Goal: Task Accomplishment & Management: Complete application form

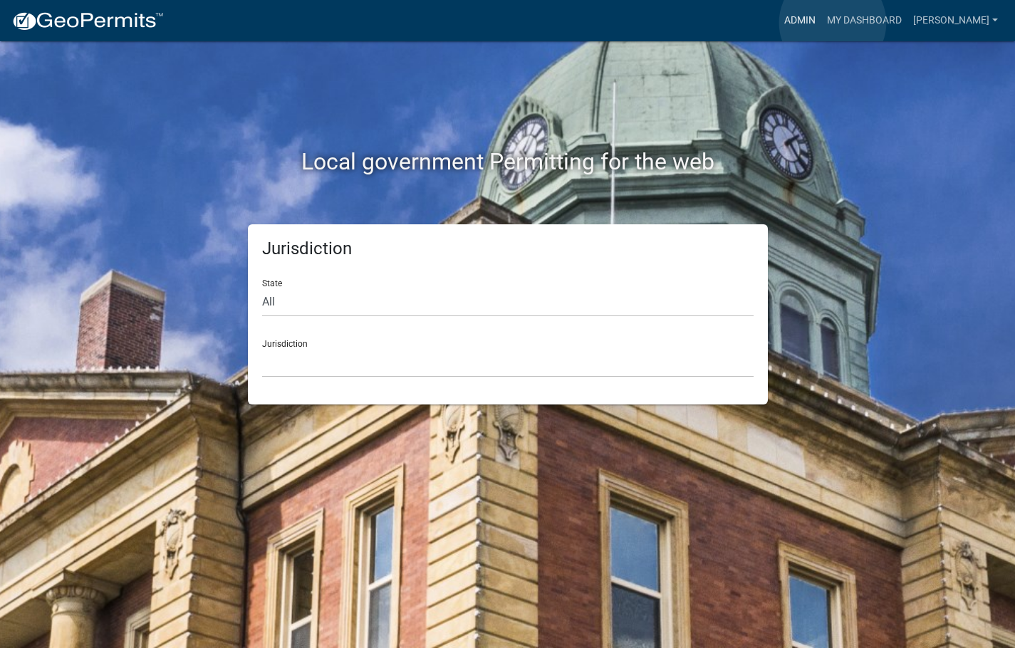
click at [821, 23] on link "Admin" at bounding box center [800, 20] width 43 height 27
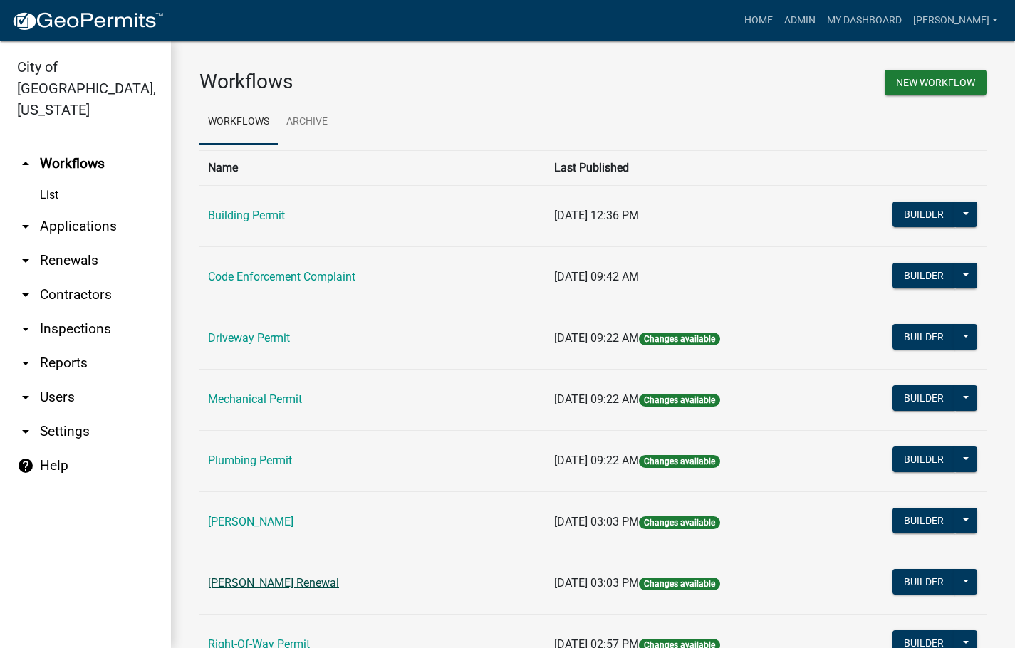
click at [281, 586] on link "[PERSON_NAME] Renewal" at bounding box center [273, 583] width 131 height 14
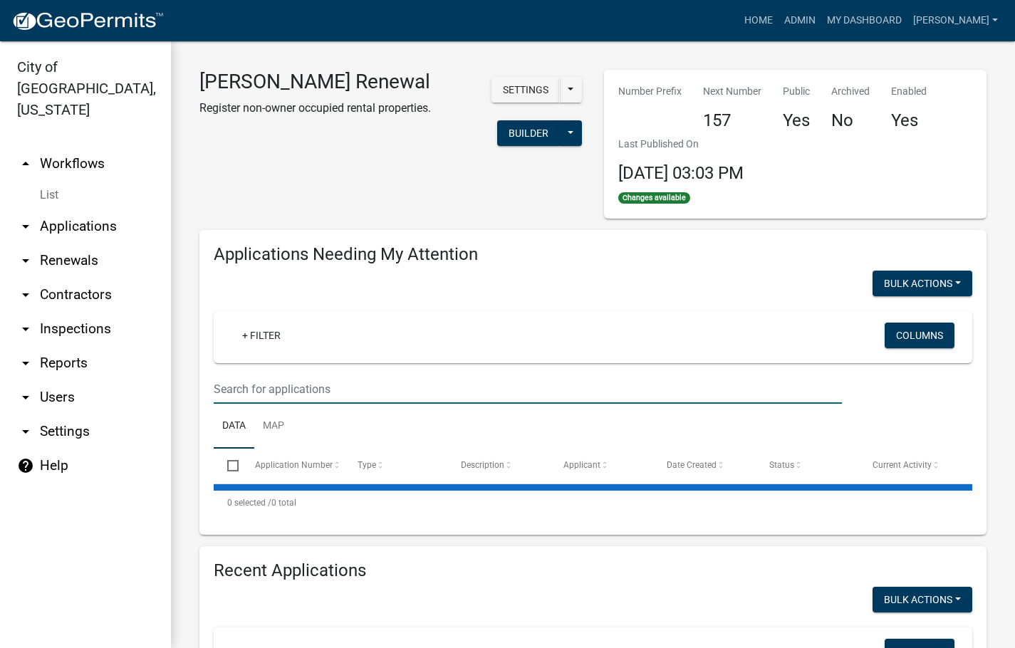
click at [344, 395] on input "text" at bounding box center [528, 389] width 628 height 29
select select "3: 100"
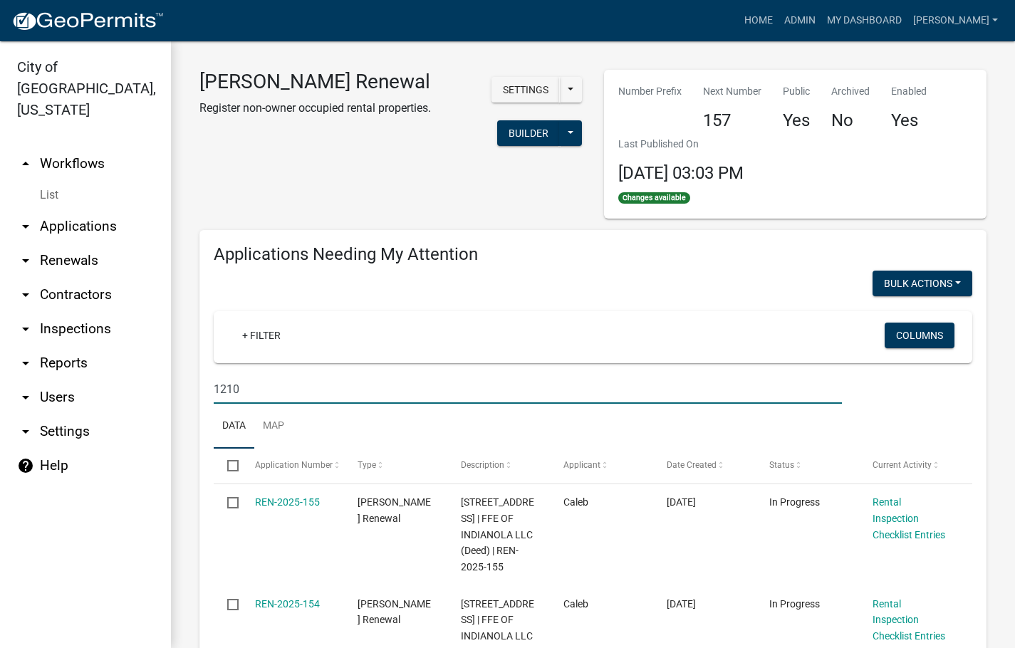
type input "1210"
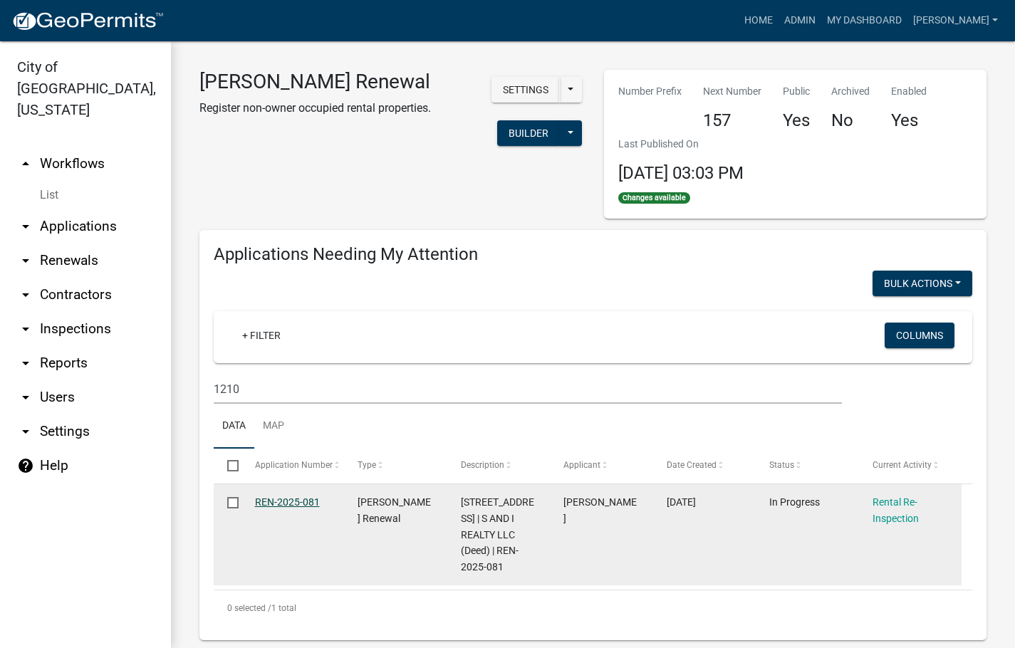
click at [303, 498] on link "REN-2025-081" at bounding box center [287, 502] width 65 height 11
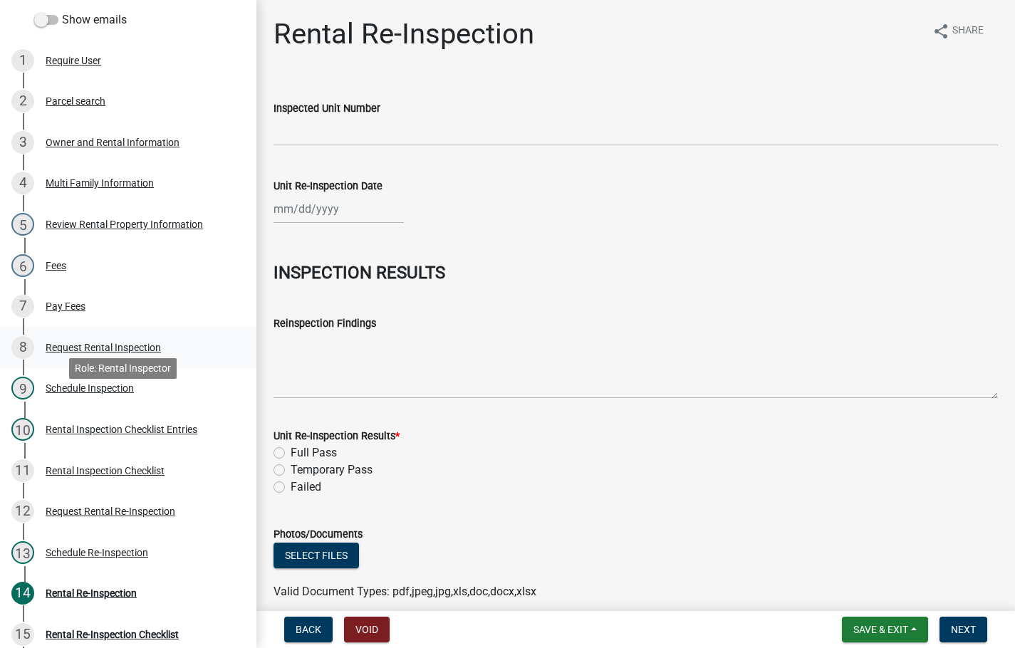
scroll to position [214, 0]
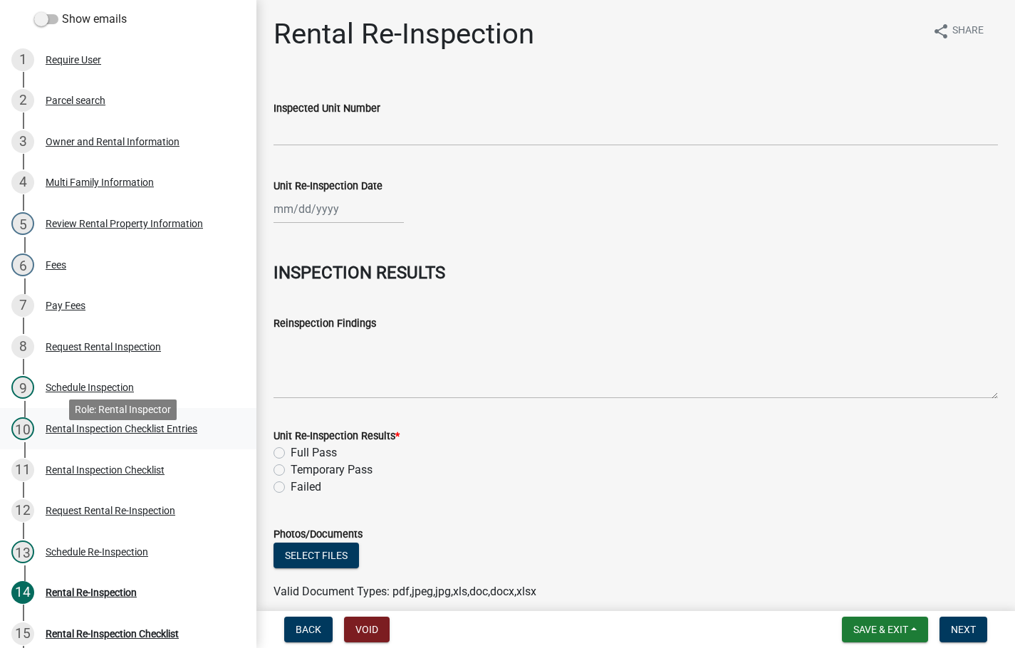
click at [132, 434] on div "Rental Inspection Checklist Entries" at bounding box center [122, 429] width 152 height 10
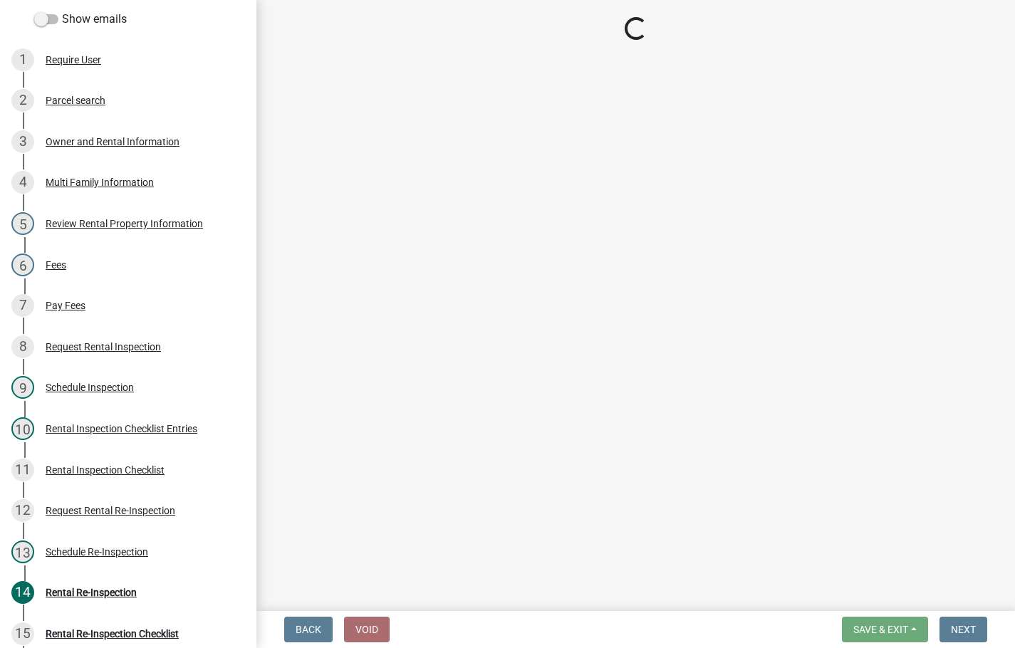
select select "3237a74e-59b5-424e-94fe-d72df491538c"
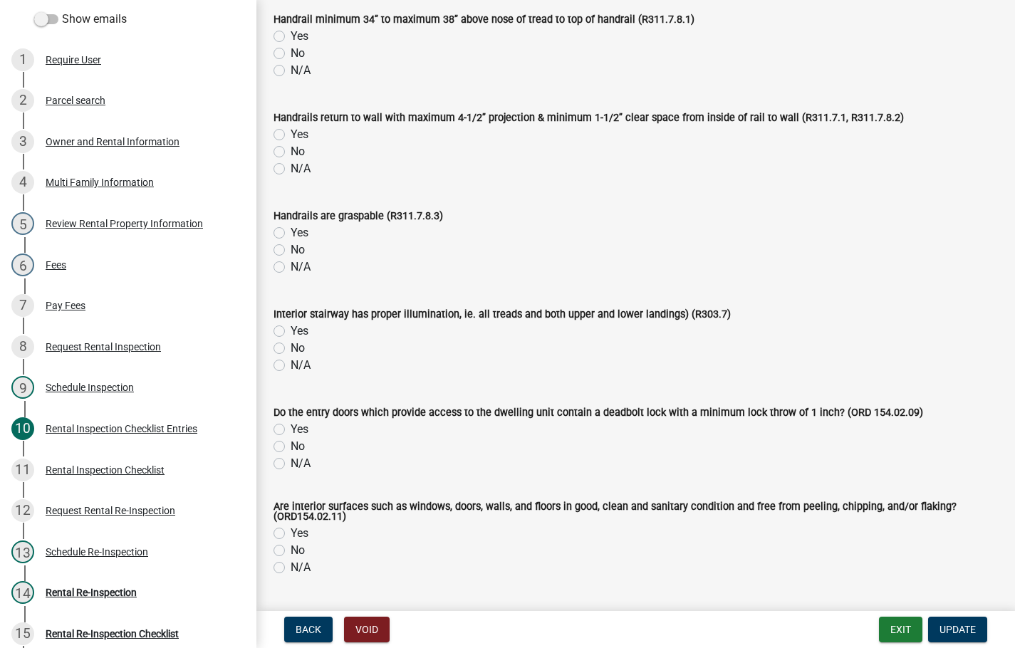
scroll to position [0, 0]
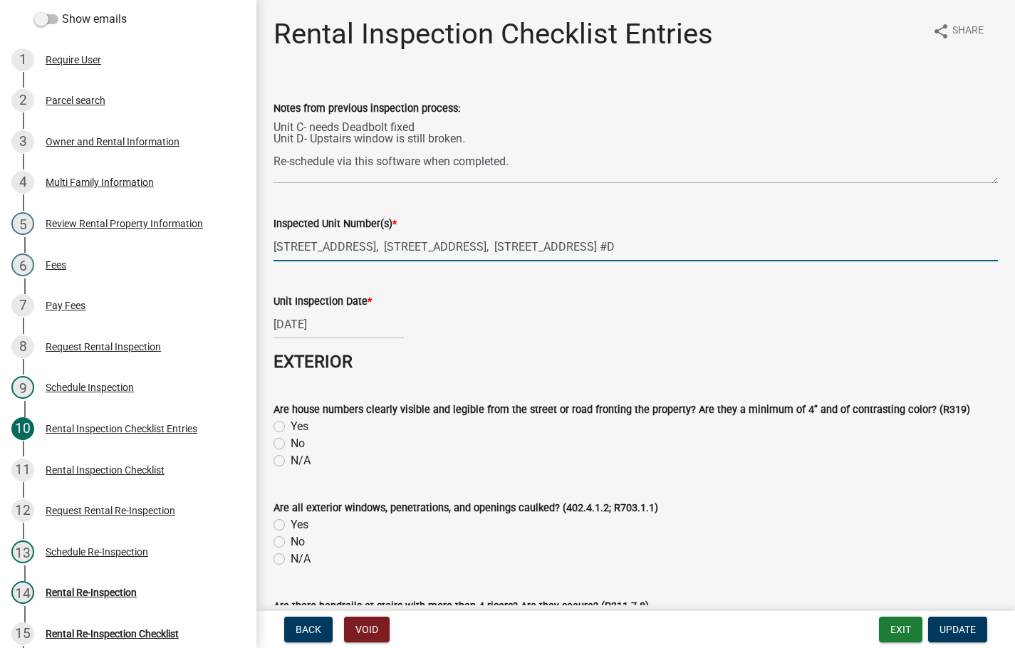
drag, startPoint x: 722, startPoint y: 246, endPoint x: 266, endPoint y: 260, distance: 456.1
click at [266, 260] on div "Inspected Unit Number(s) * [STREET_ADDRESS], [STREET_ADDRESS], [STREET_ADDRESS]…" at bounding box center [636, 228] width 746 height 66
click at [90, 598] on div "Rental Re-Inspection" at bounding box center [91, 593] width 91 height 10
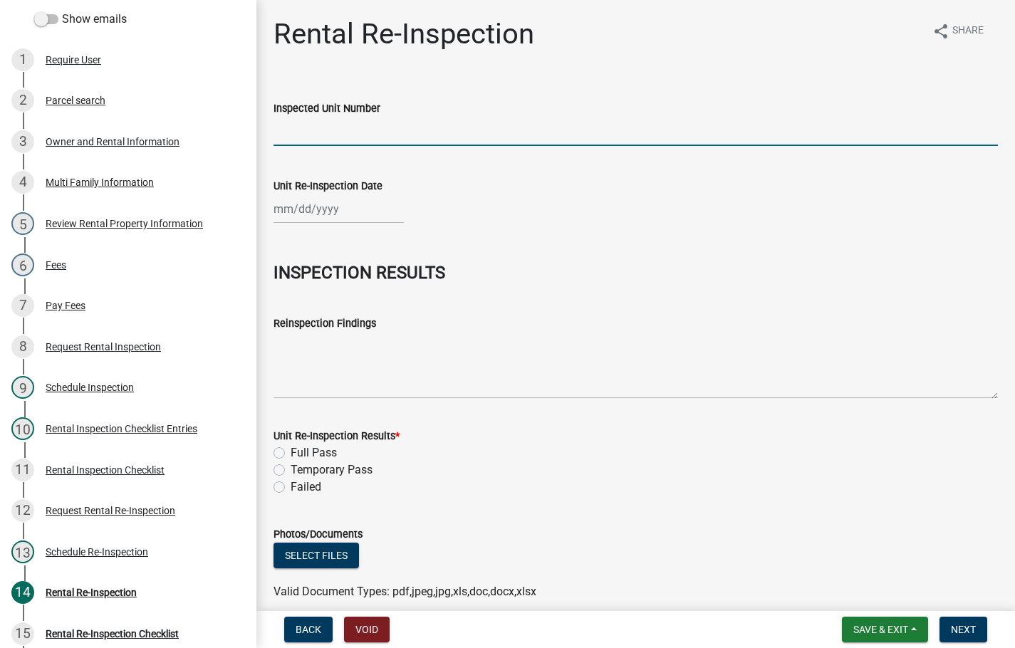
click at [452, 125] on input "Inspected Unit Number" at bounding box center [636, 131] width 724 height 29
paste input "[STREET_ADDRESS], [STREET_ADDRESS], [STREET_ADDRESS] #D"
type input "[STREET_ADDRESS], [STREET_ADDRESS], [STREET_ADDRESS] #D"
click at [302, 214] on div at bounding box center [339, 208] width 130 height 29
select select "8"
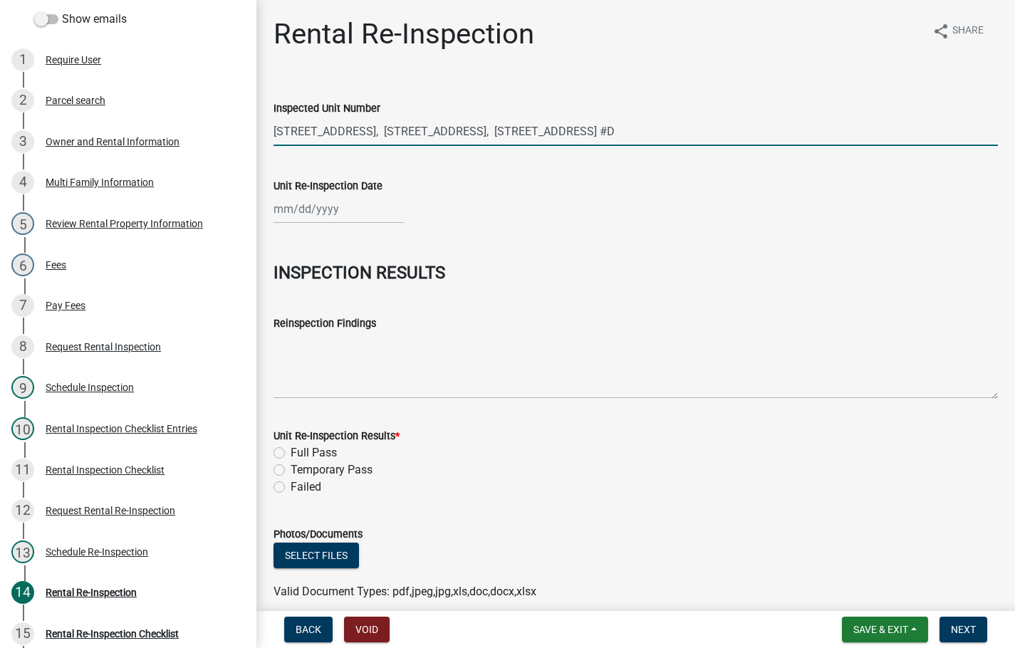
select select "2025"
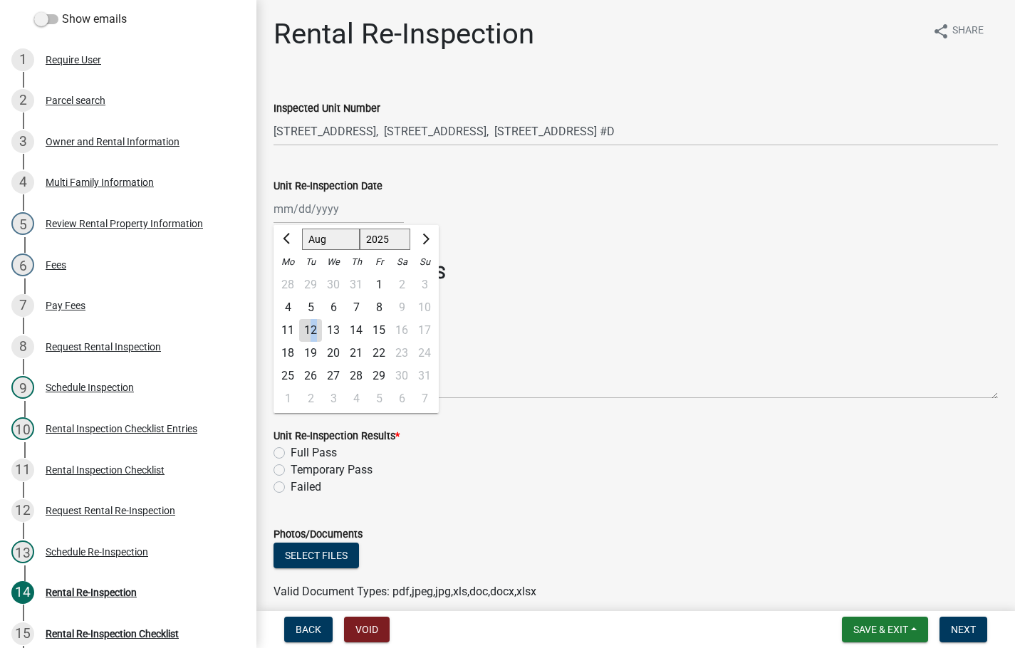
click at [315, 328] on div "12" at bounding box center [310, 330] width 23 height 23
type input "[DATE]"
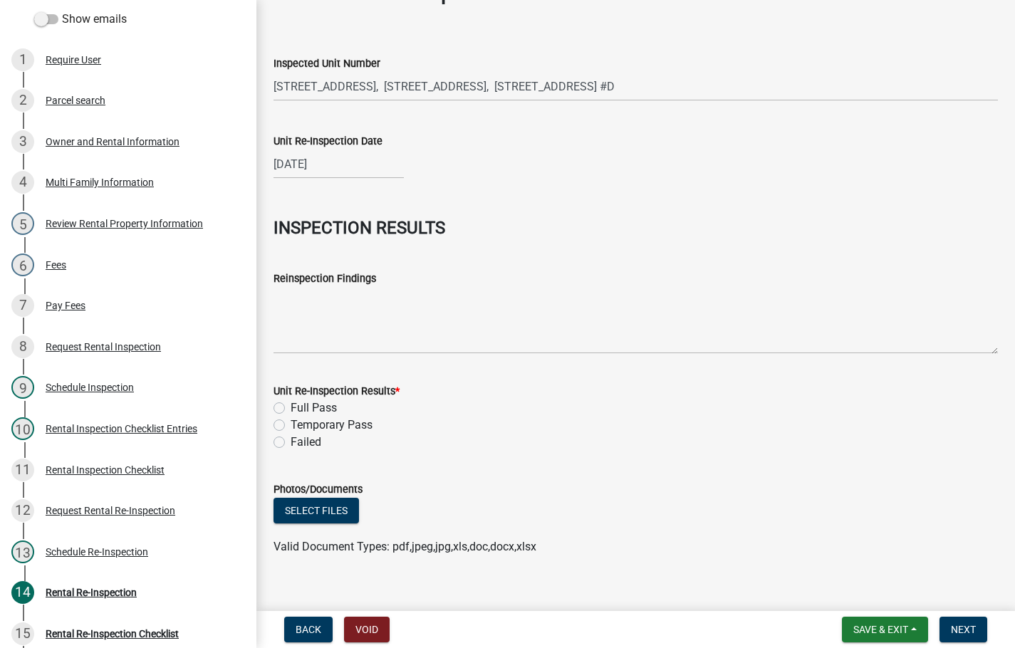
scroll to position [63, 0]
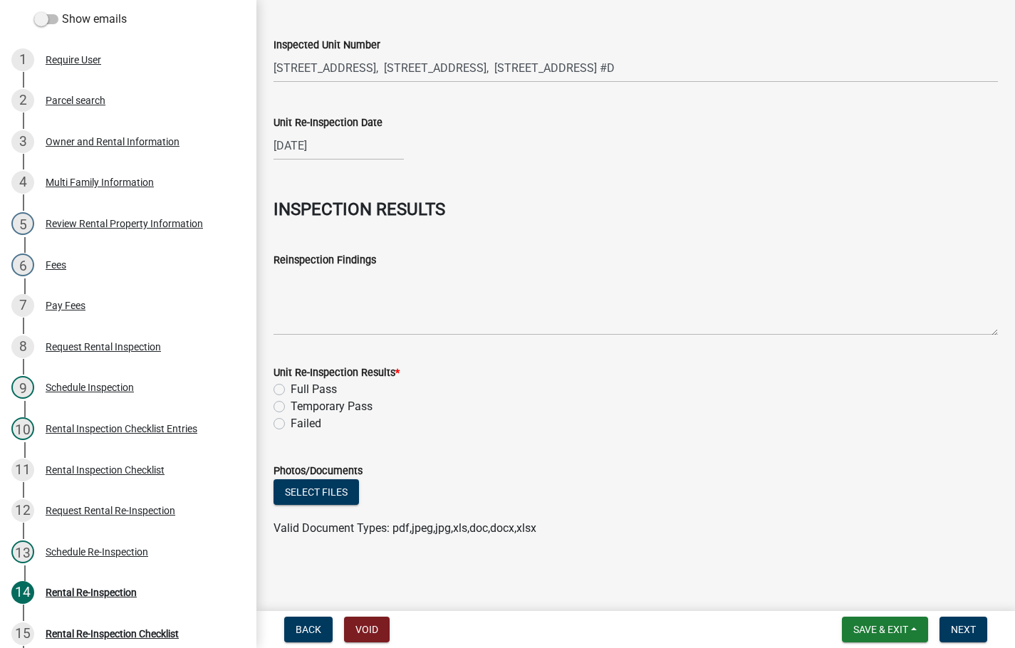
click at [291, 389] on label "Full Pass" at bounding box center [314, 389] width 46 height 17
click at [291, 389] on input "Full Pass" at bounding box center [295, 385] width 9 height 9
radio input "true"
click at [971, 625] on span "Next" at bounding box center [963, 629] width 25 height 11
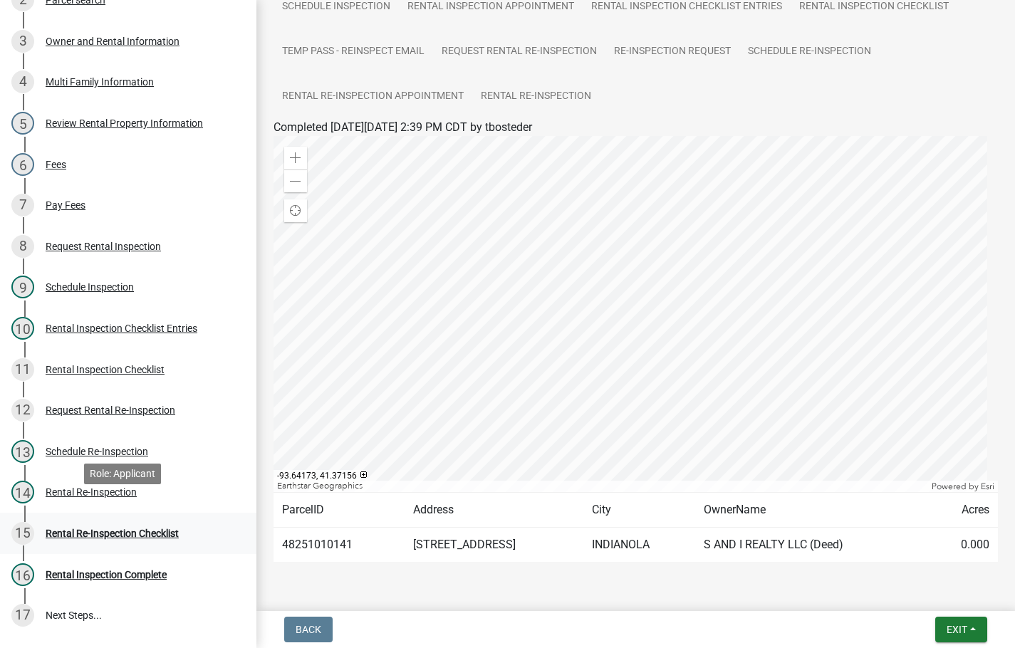
scroll to position [455, 0]
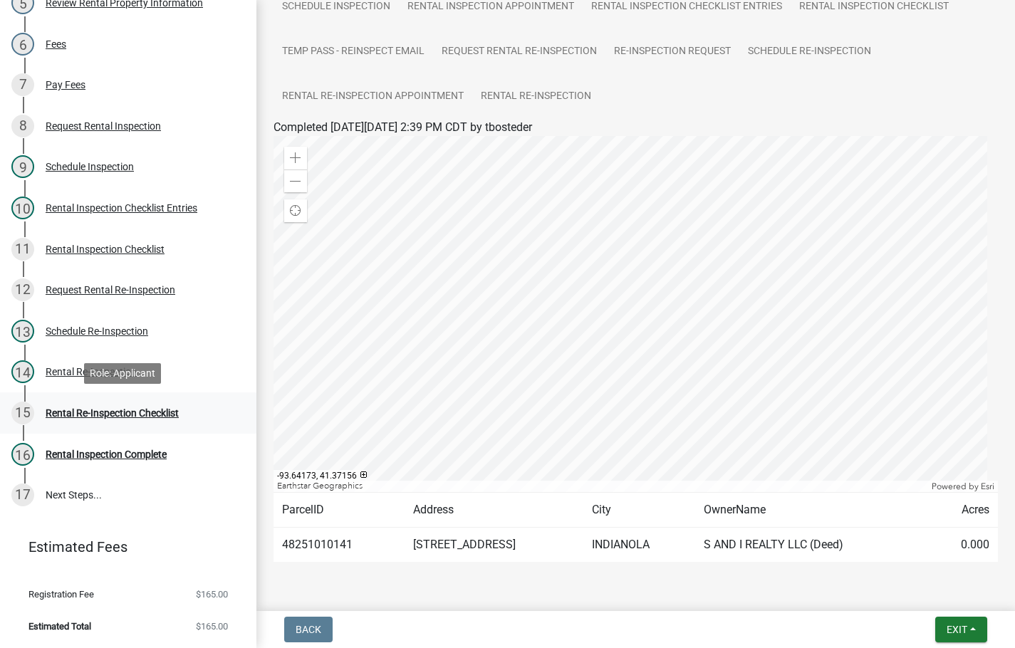
click at [172, 411] on div "Rental Re-Inspection Checklist" at bounding box center [112, 413] width 133 height 10
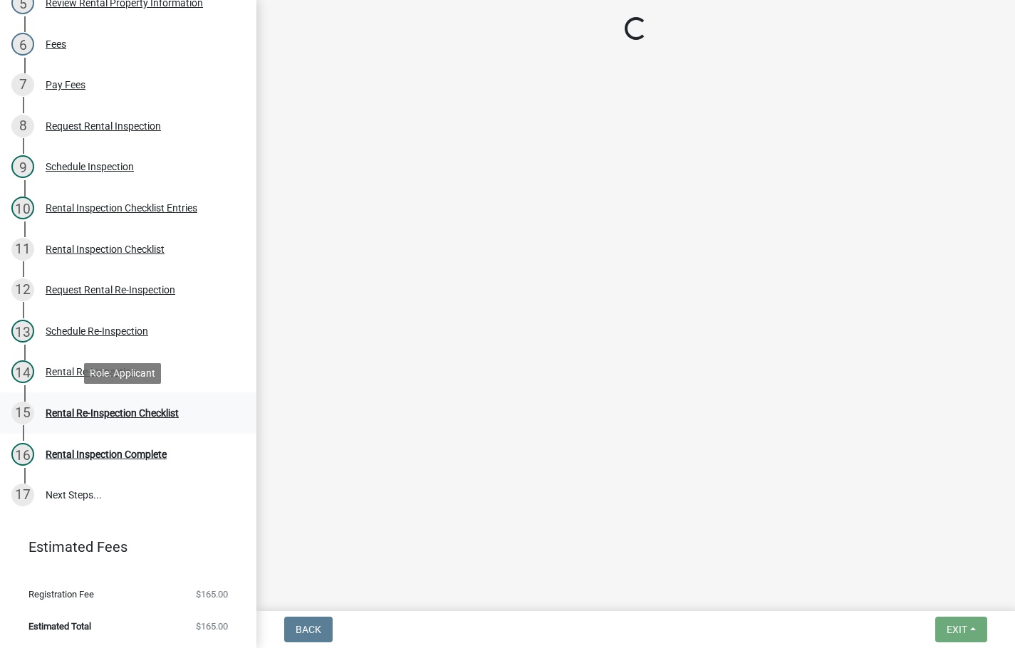
scroll to position [0, 0]
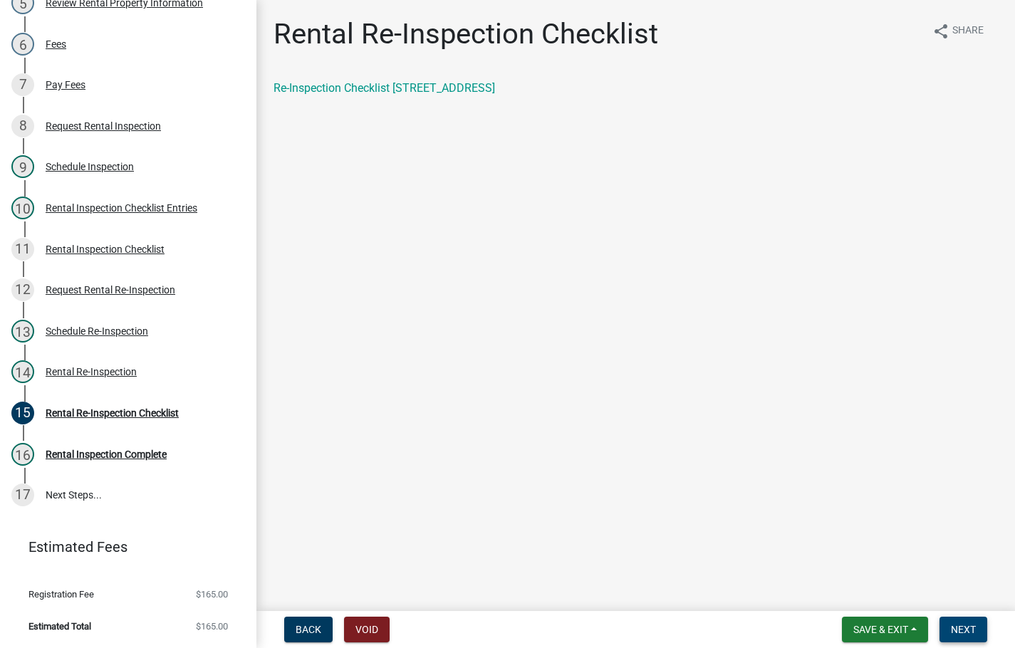
click at [963, 628] on span "Next" at bounding box center [963, 629] width 25 height 11
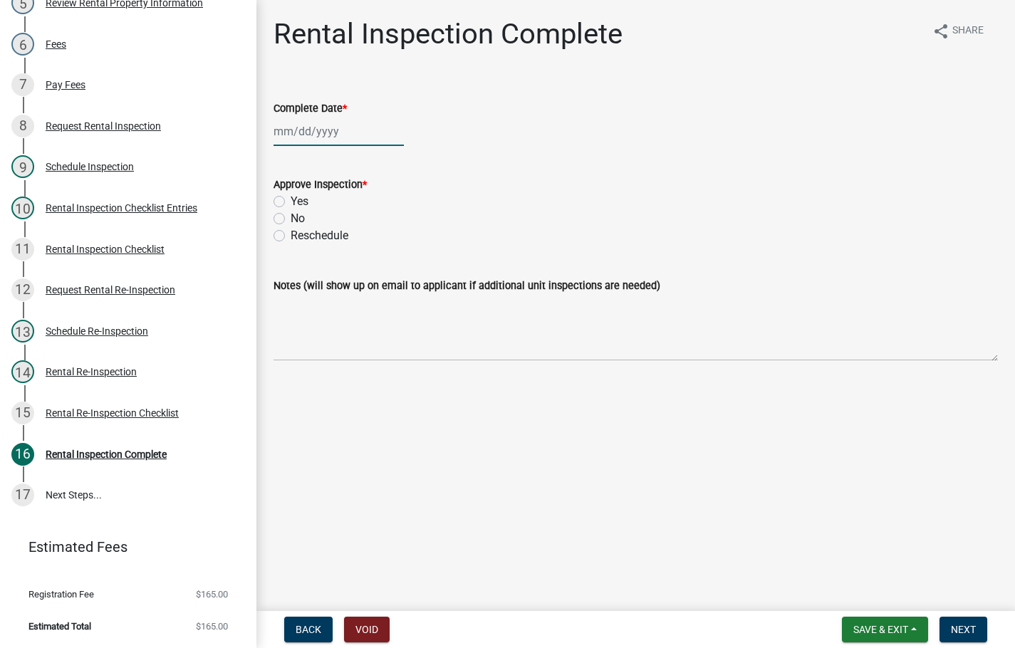
click at [364, 133] on div at bounding box center [339, 131] width 130 height 29
select select "8"
select select "2025"
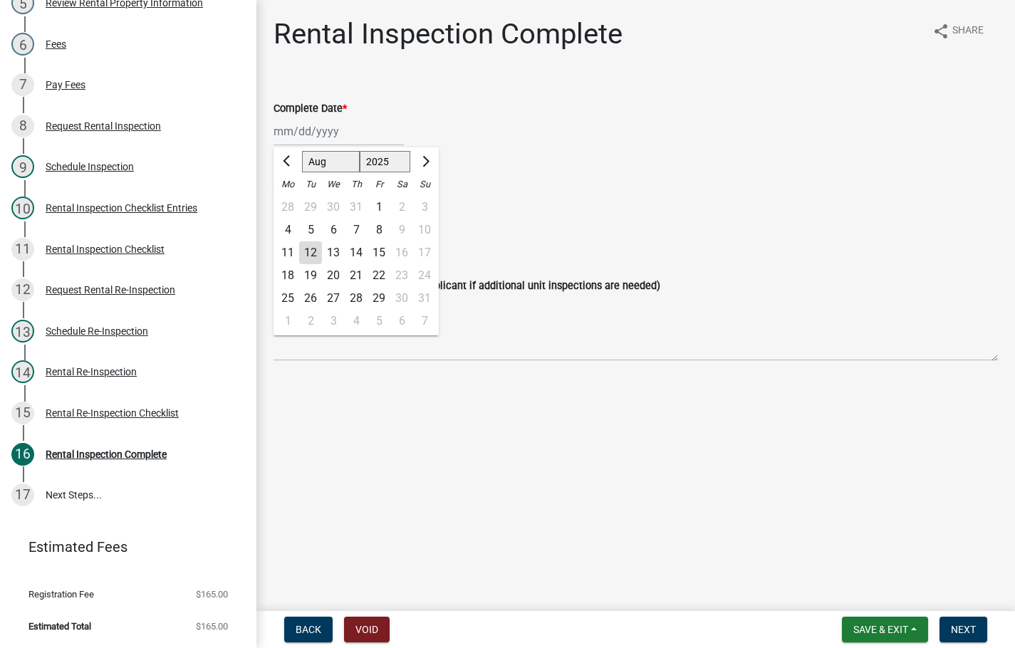
click at [311, 256] on div "12" at bounding box center [310, 252] width 23 height 23
type input "[DATE]"
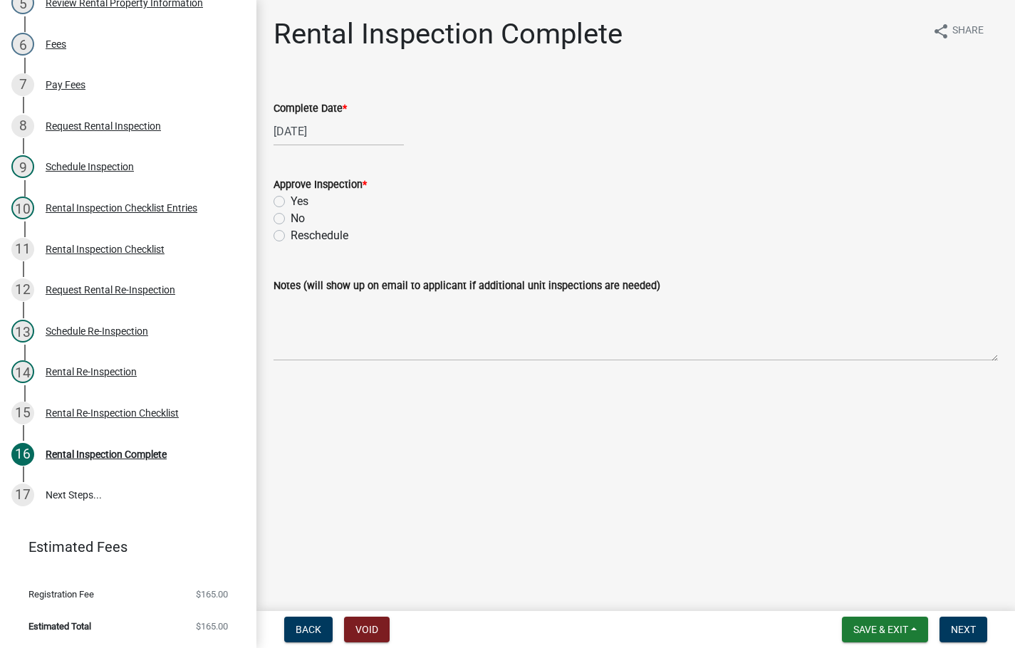
click at [286, 202] on div "Yes" at bounding box center [636, 201] width 724 height 17
click at [291, 202] on label "Yes" at bounding box center [300, 201] width 18 height 17
click at [291, 202] on input "Yes" at bounding box center [295, 197] width 9 height 9
radio input "true"
click at [968, 624] on span "Next" at bounding box center [963, 629] width 25 height 11
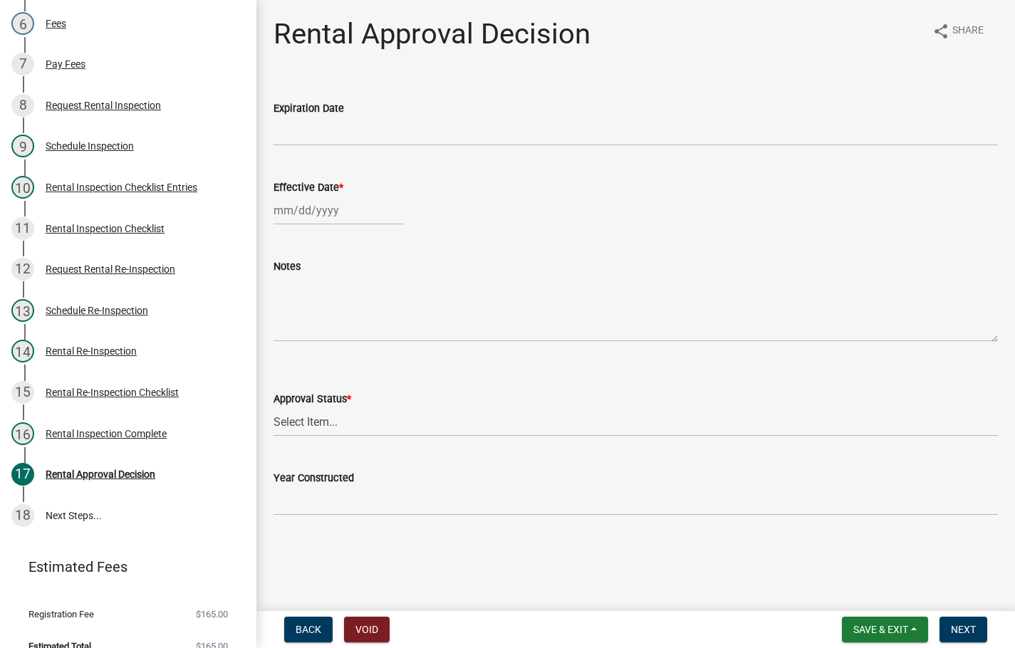
scroll to position [496, 0]
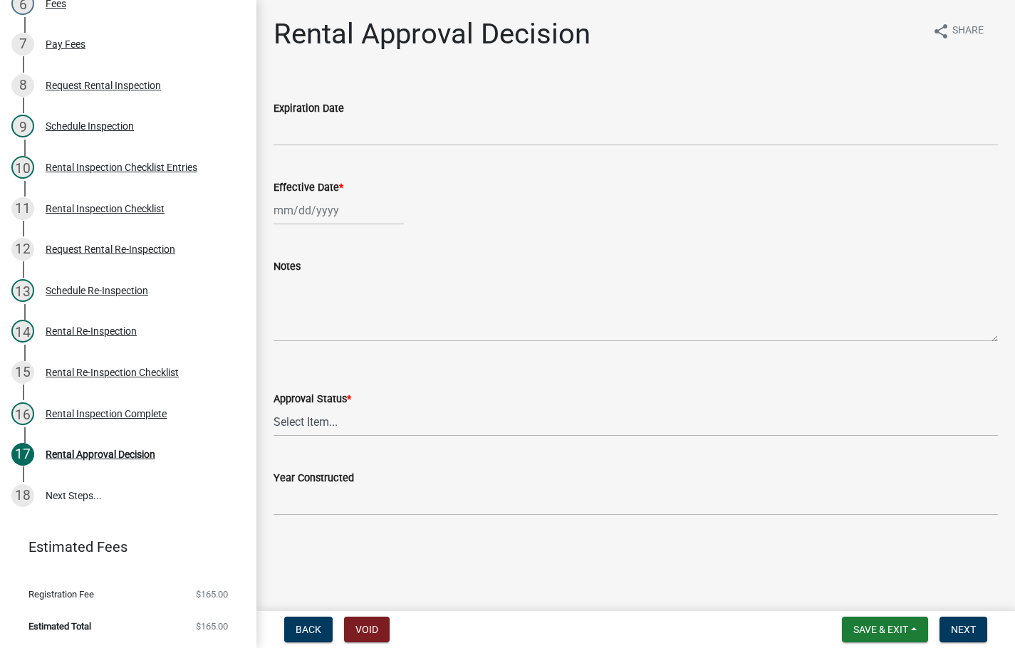
click at [297, 229] on wm-data-entity-input "Effective Date *" at bounding box center [636, 198] width 724 height 79
click at [301, 219] on div at bounding box center [339, 210] width 130 height 29
select select "8"
select select "2025"
click at [315, 325] on div "12" at bounding box center [310, 332] width 23 height 23
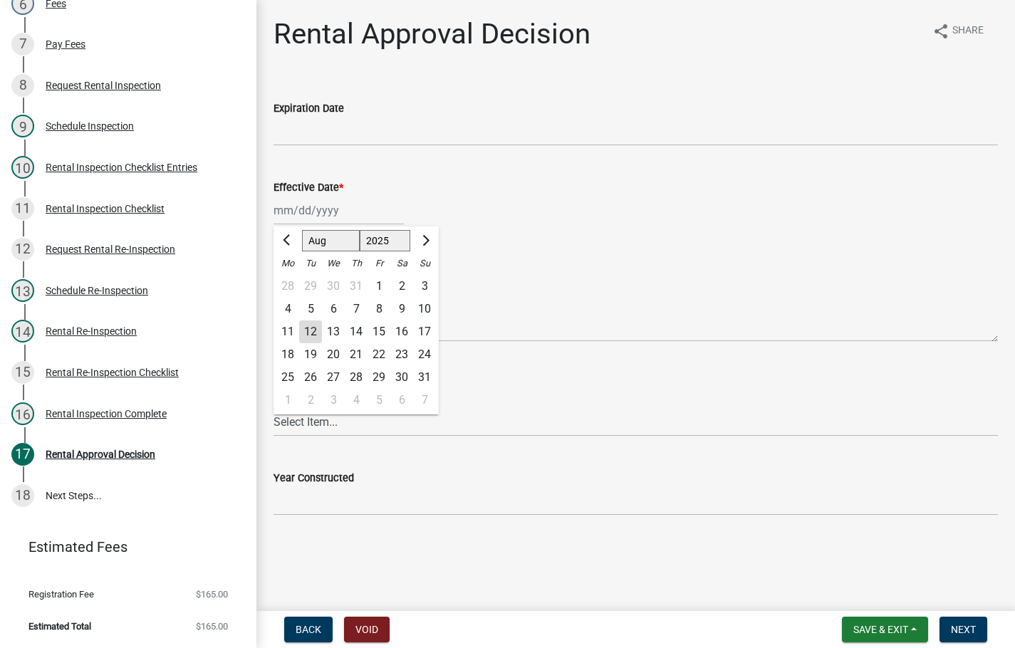
type input "[DATE]"
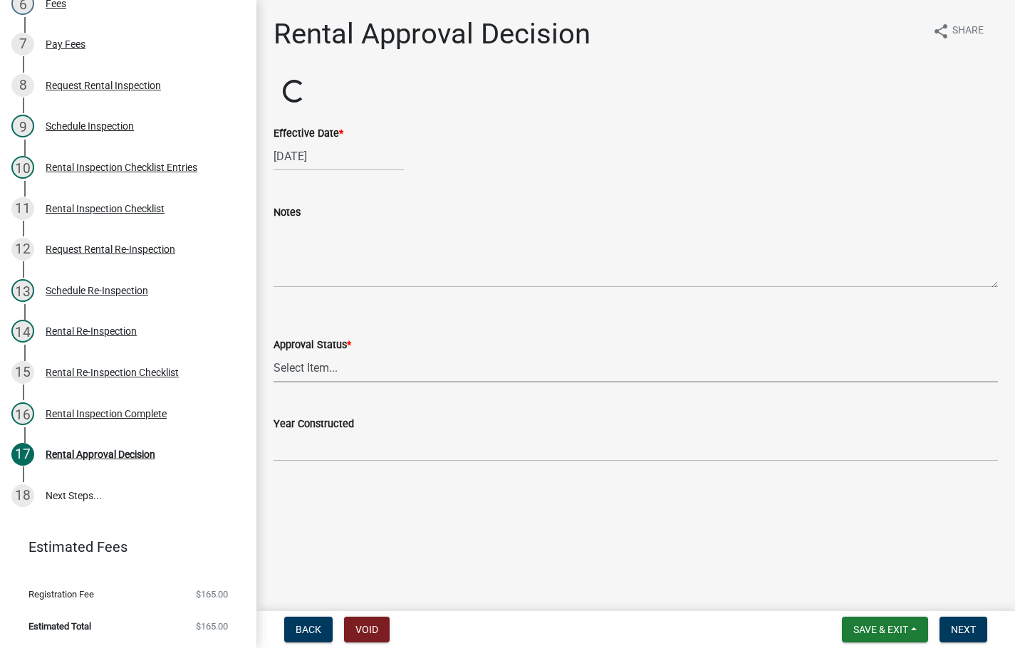
click at [302, 375] on select "Select Item... Approved Denied" at bounding box center [636, 367] width 724 height 29
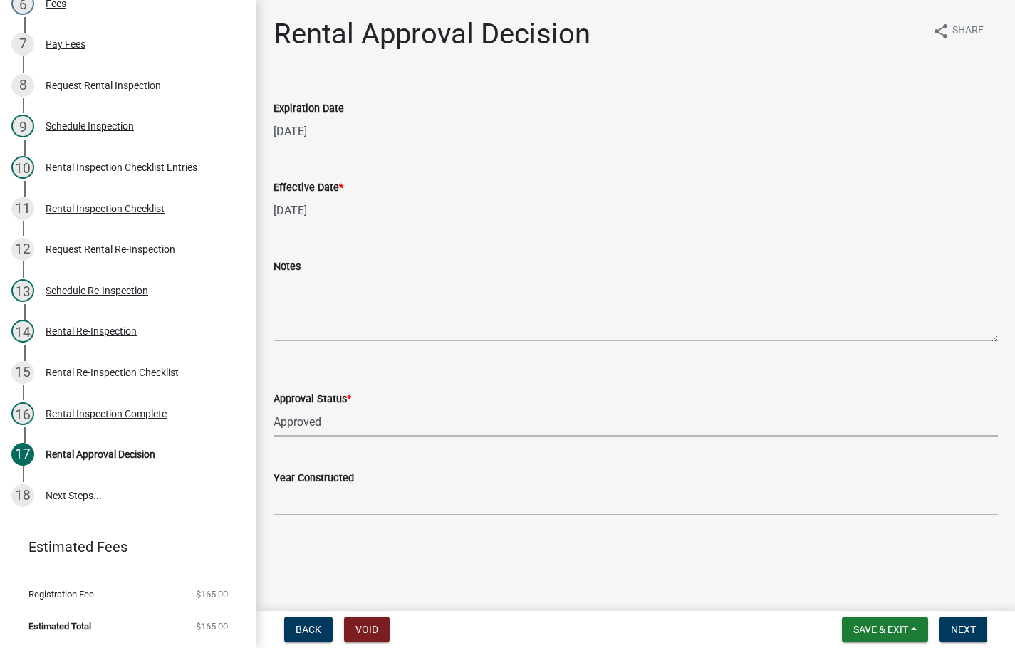
click at [274, 407] on select "Select Item... Approved Denied" at bounding box center [636, 421] width 724 height 29
select select "4b86b809-39dd-4c68-9f3d-fdb3e7050482"
click at [955, 629] on span "Next" at bounding box center [963, 629] width 25 height 11
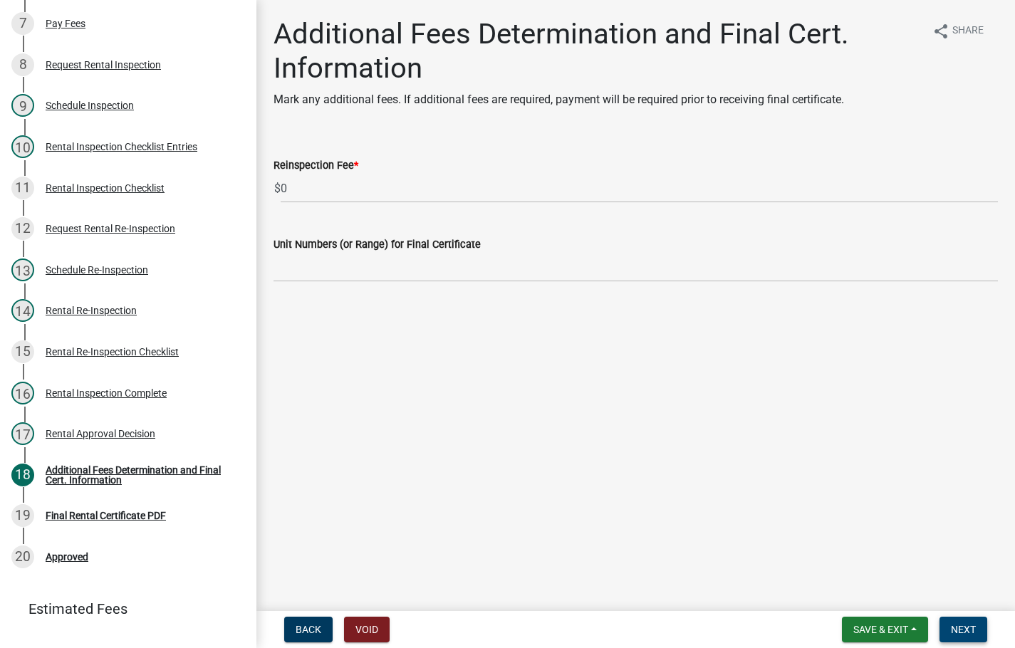
click at [955, 629] on span "Next" at bounding box center [963, 629] width 25 height 11
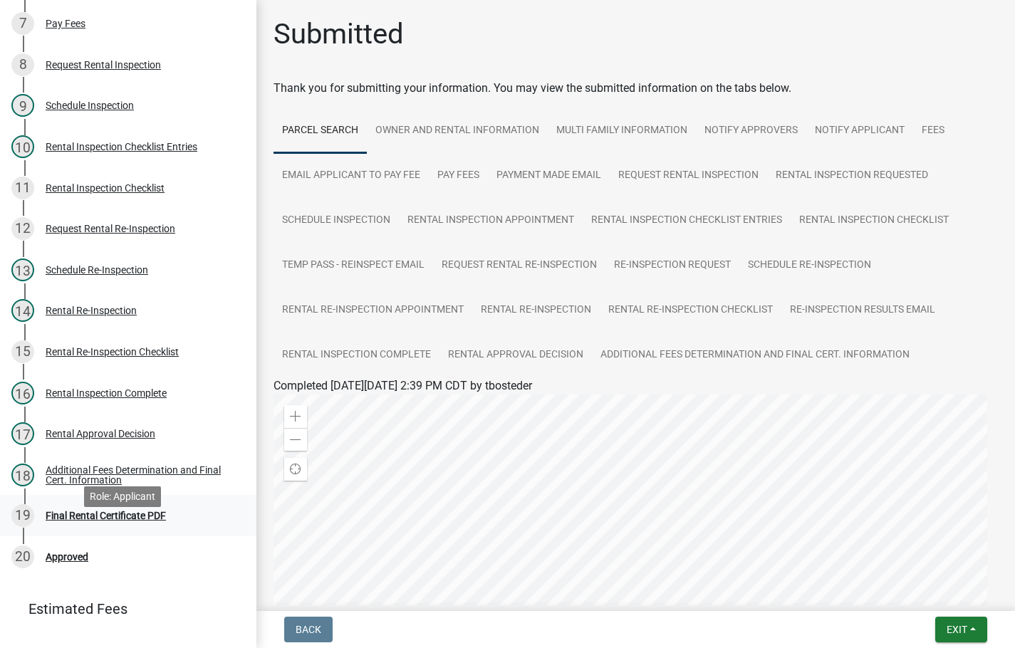
click at [142, 521] on div "Final Rental Certificate PDF" at bounding box center [106, 516] width 120 height 10
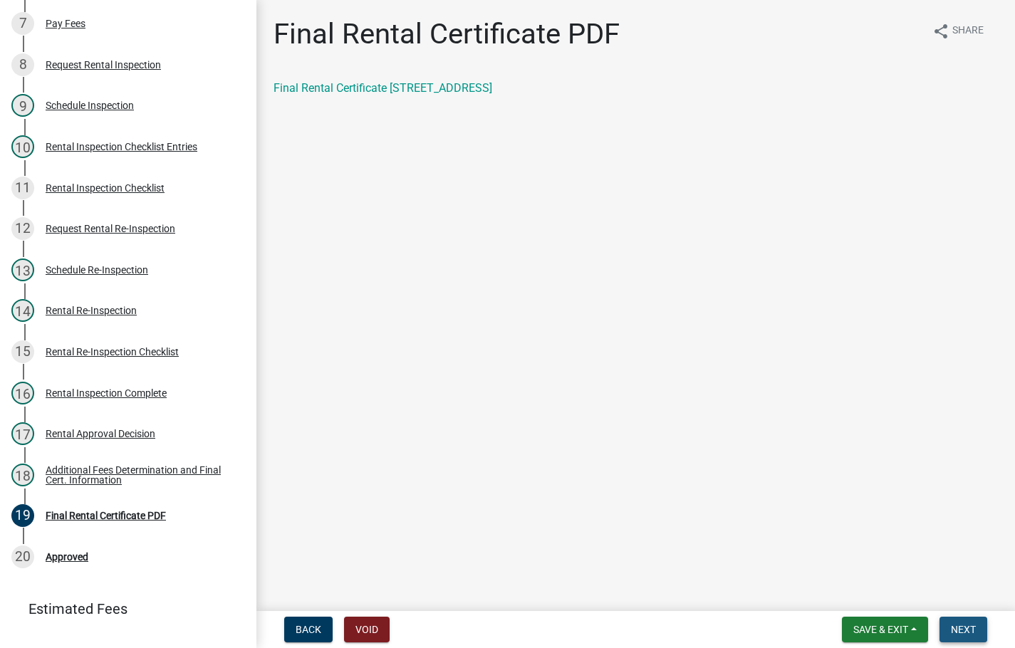
click at [963, 628] on span "Next" at bounding box center [963, 629] width 25 height 11
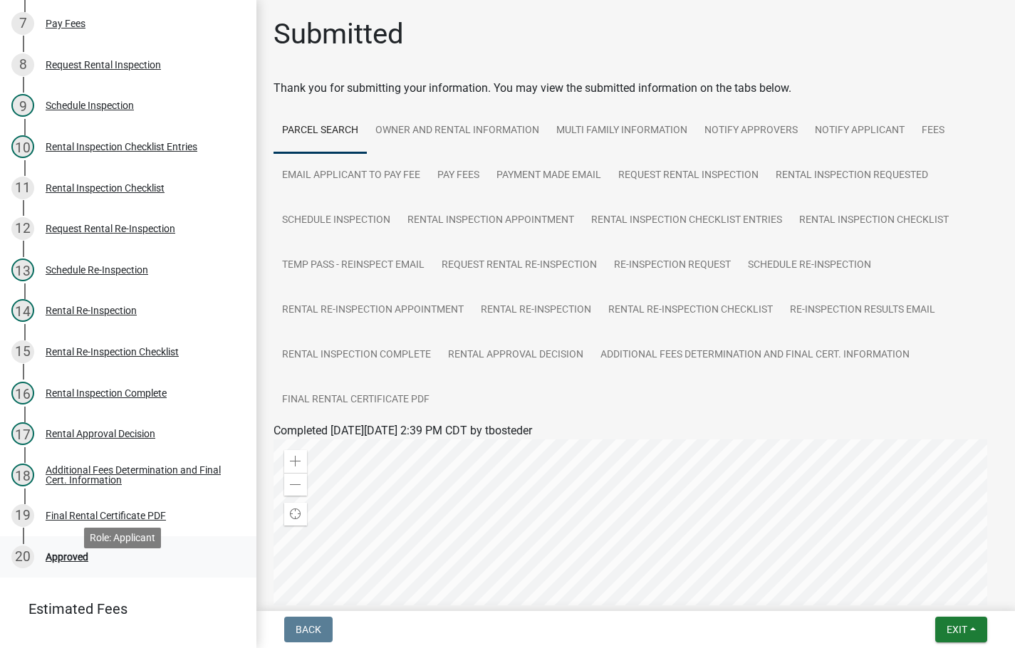
click at [78, 562] on div "Approved" at bounding box center [67, 557] width 43 height 10
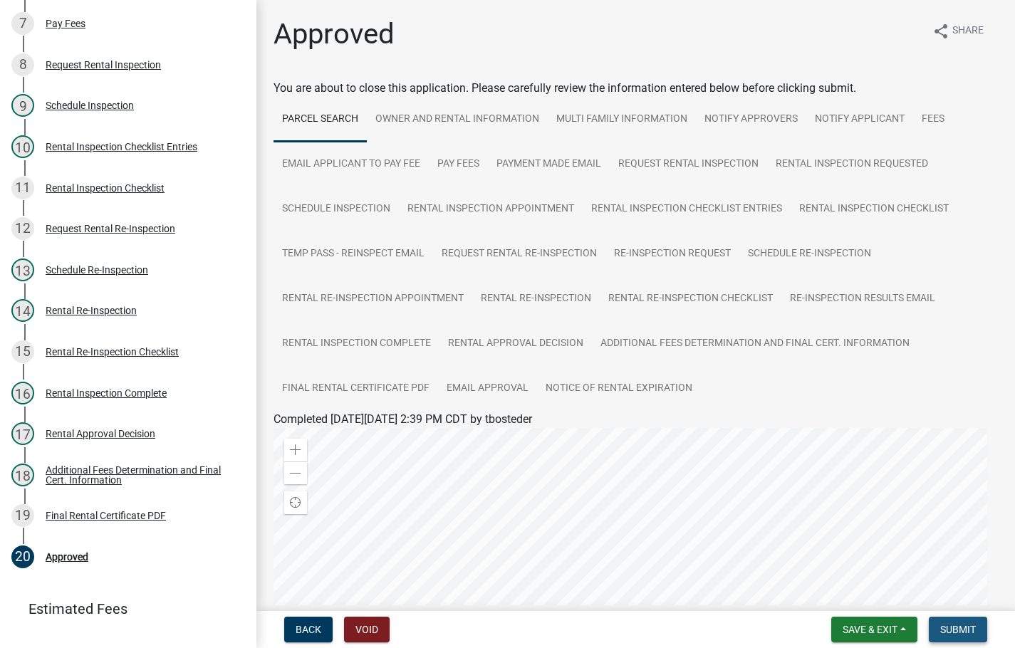
click at [935, 628] on button "Submit" at bounding box center [958, 630] width 58 height 26
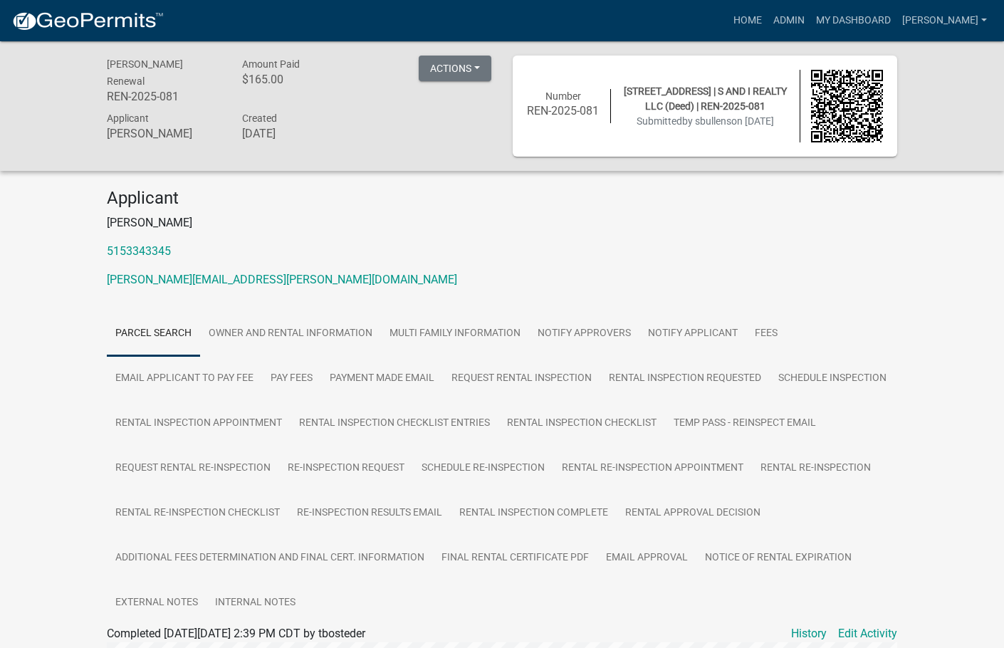
click at [831, 4] on nav "more_horiz Home Admin My Dashboard [PERSON_NAME] Admin Account Logout" at bounding box center [502, 20] width 1004 height 41
click at [811, 14] on link "Admin" at bounding box center [789, 20] width 43 height 27
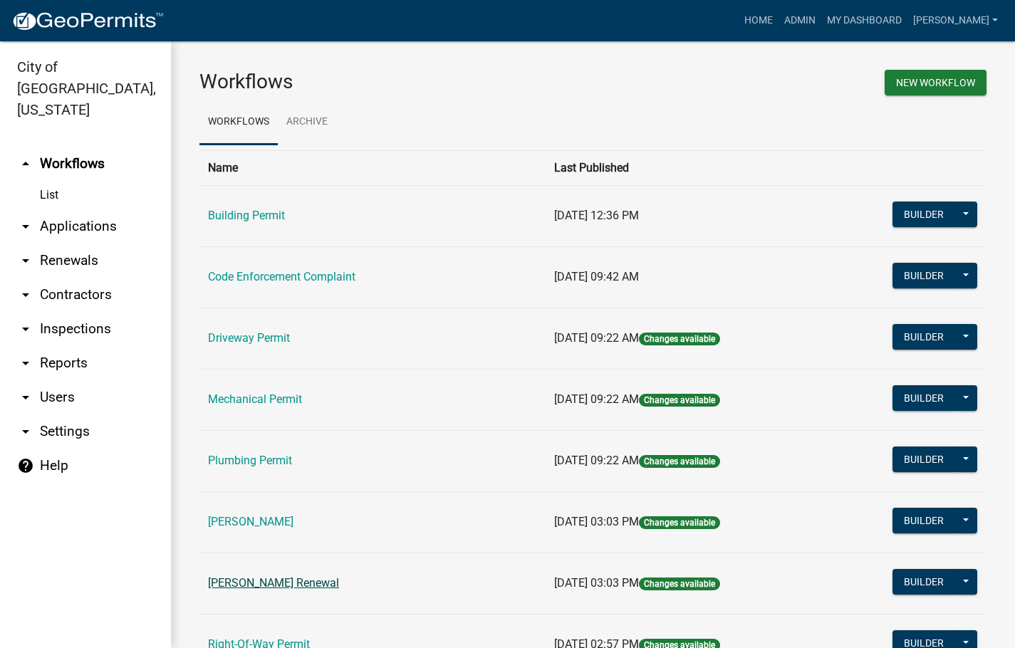
click at [276, 580] on link "[PERSON_NAME] Renewal" at bounding box center [273, 583] width 131 height 14
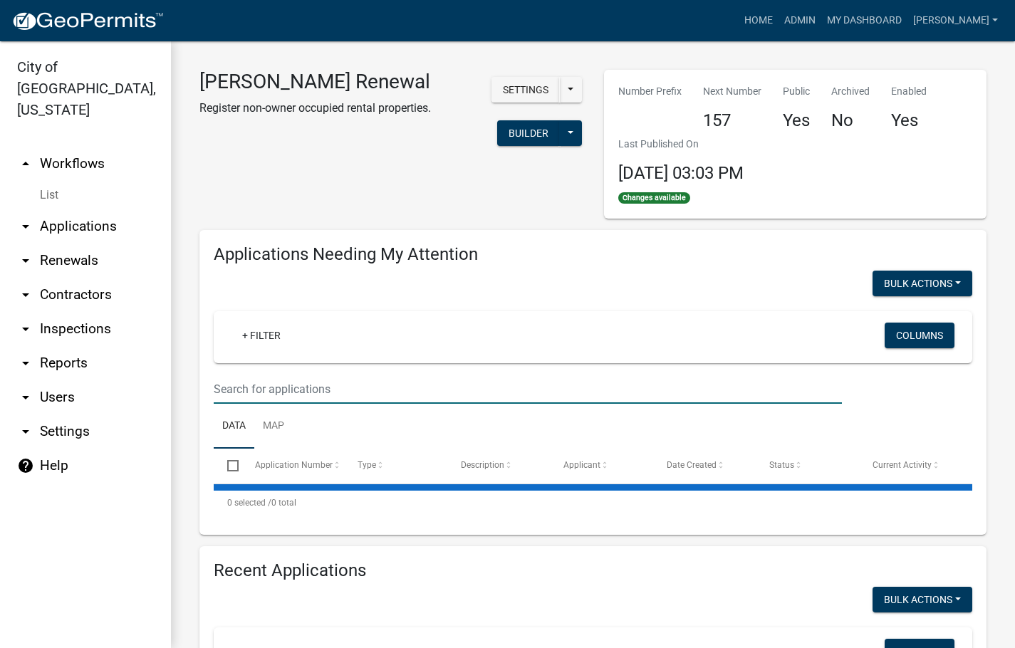
click at [335, 388] on input "text" at bounding box center [528, 389] width 628 height 29
select select "3: 100"
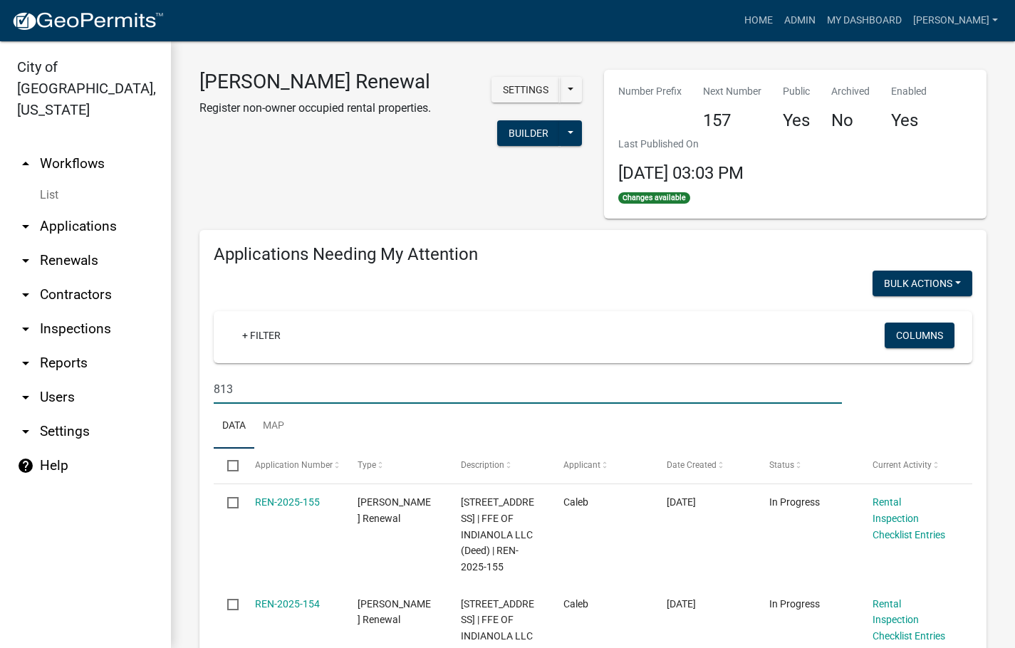
type input "813"
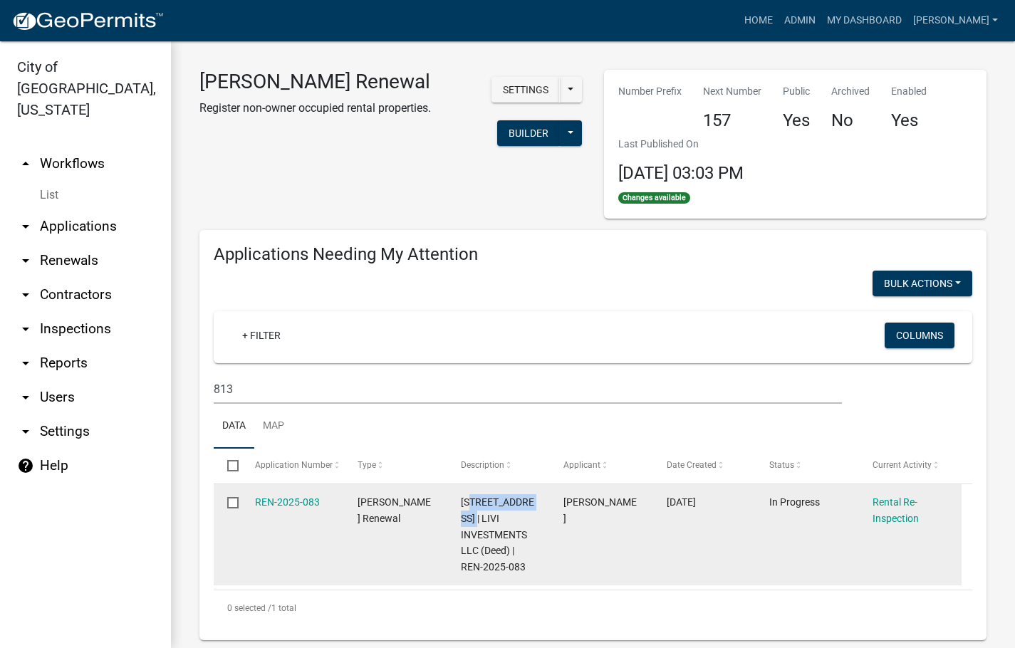
drag, startPoint x: 477, startPoint y: 519, endPoint x: 469, endPoint y: 508, distance: 13.8
click at [469, 508] on span "[STREET_ADDRESS] | LIVI INVESTMENTS LLC (Deed) | REN-2025-083" at bounding box center [497, 535] width 73 height 76
click at [289, 497] on link "REN-2025-083" at bounding box center [287, 502] width 65 height 11
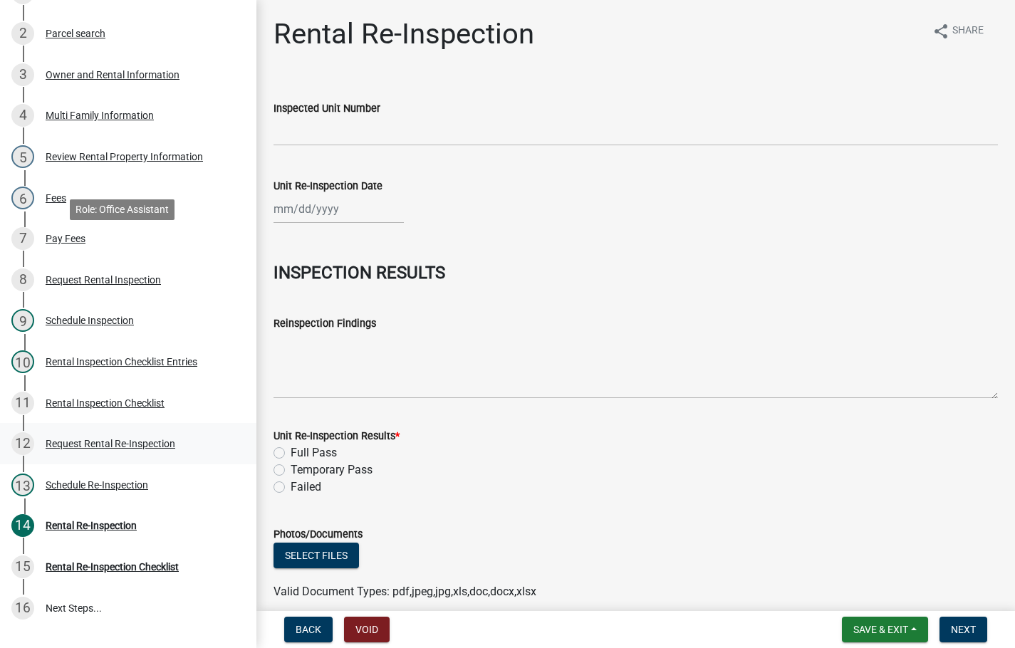
scroll to position [285, 0]
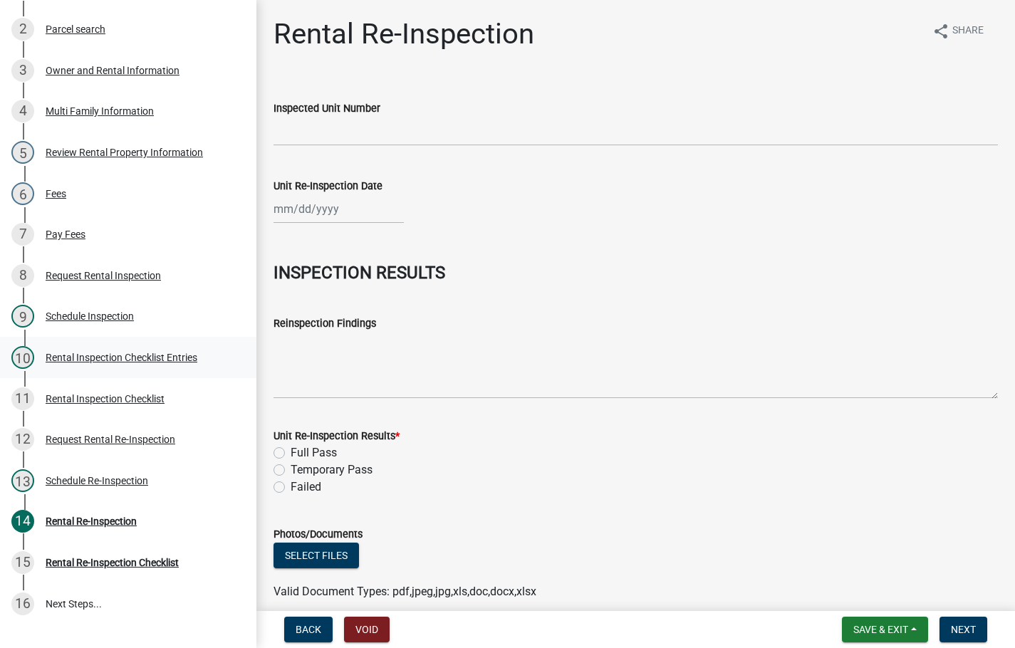
click at [142, 363] on div "Rental Inspection Checklist Entries" at bounding box center [122, 358] width 152 height 10
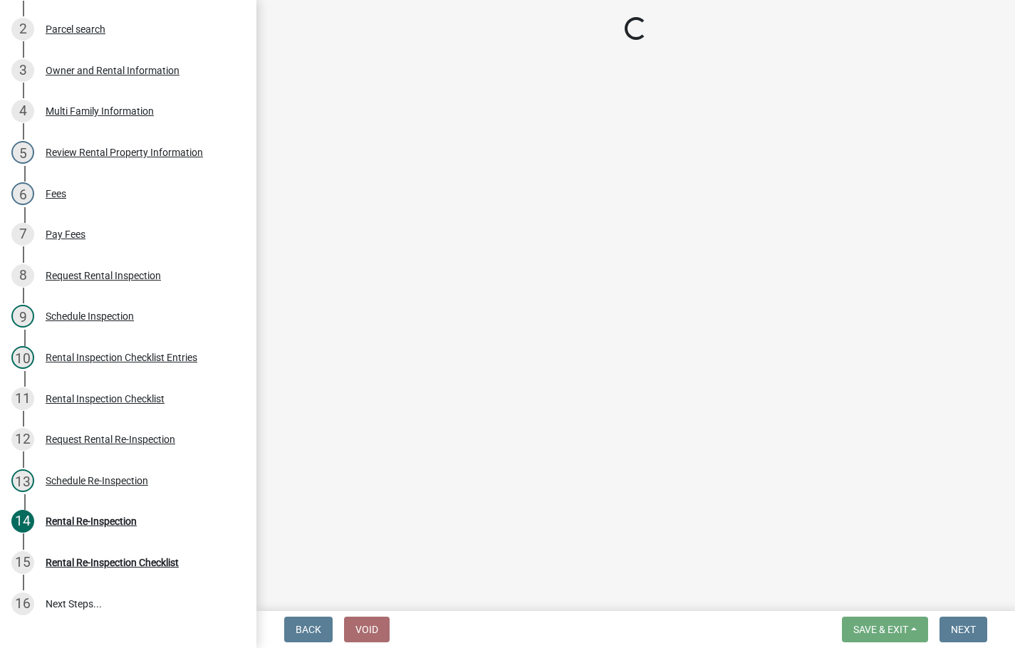
select select "3237a74e-59b5-424e-94fe-d72df491538c"
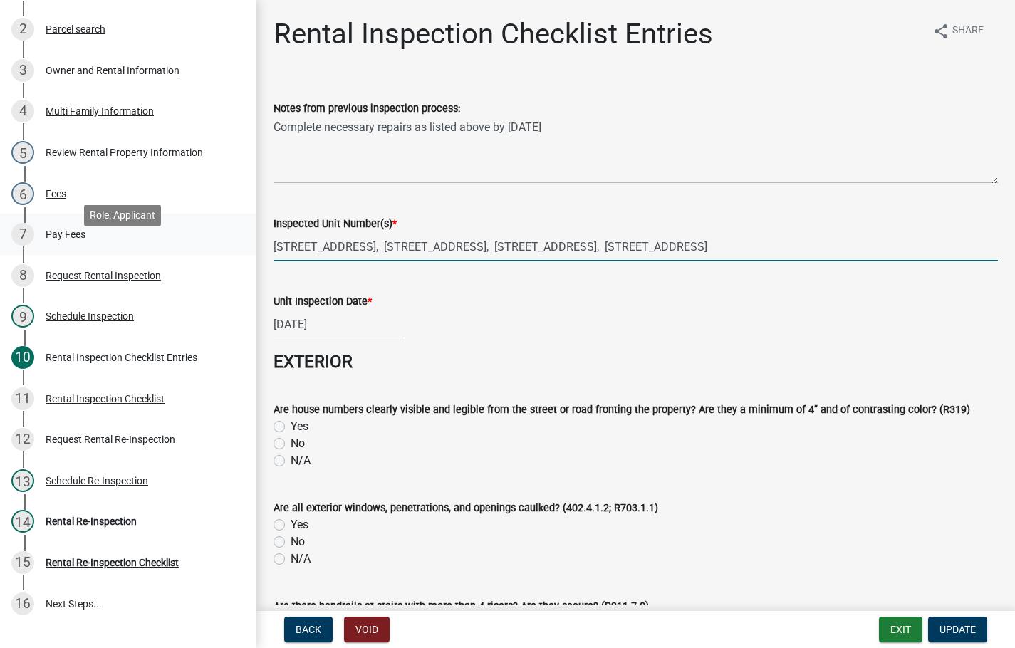
drag, startPoint x: 762, startPoint y: 243, endPoint x: 221, endPoint y: 244, distance: 541.4
click at [221, 244] on div "[PERSON_NAME] Renewal REN-2025-083 Edit View Summary Notes Show emails 1 Requir…" at bounding box center [507, 324] width 1015 height 648
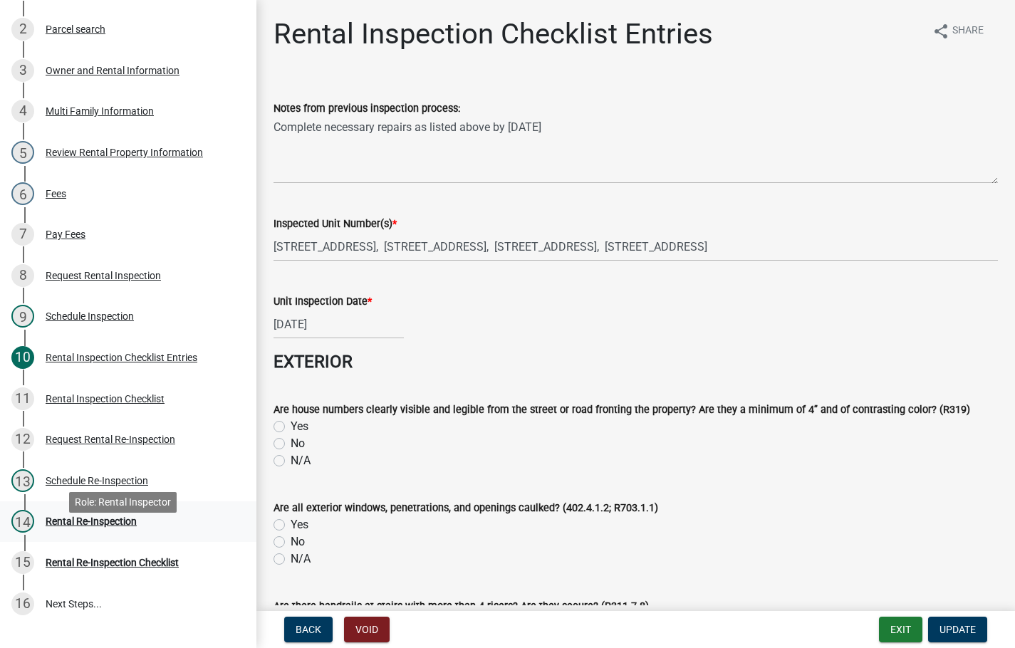
click at [120, 532] on div "14 Rental Re-Inspection" at bounding box center [122, 521] width 222 height 23
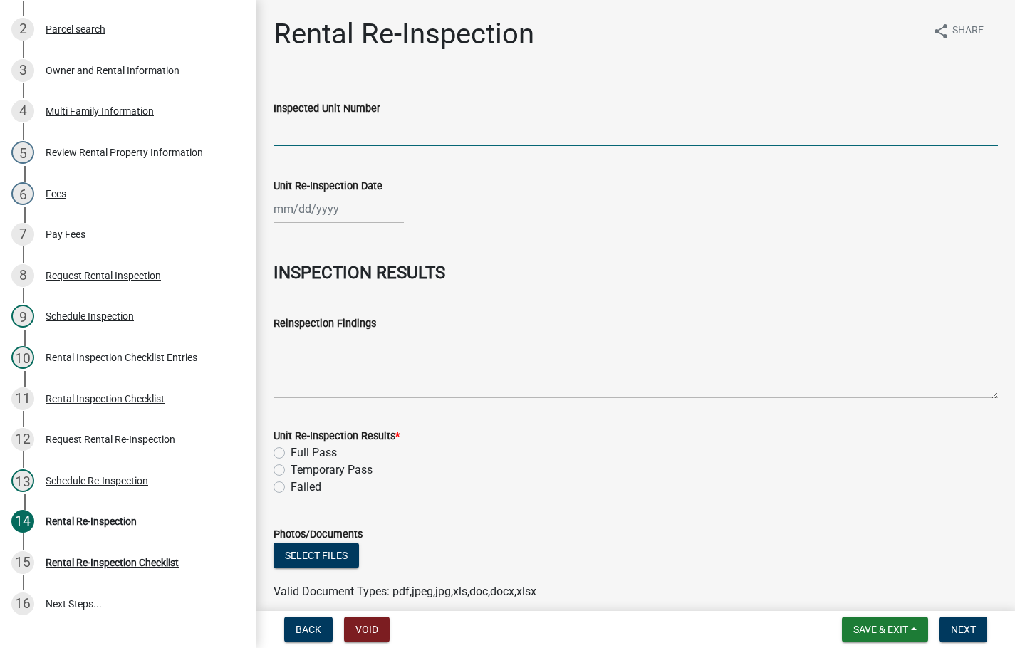
click at [350, 138] on input "Inspected Unit Number" at bounding box center [636, 131] width 724 height 29
paste input "[STREET_ADDRESS], [STREET_ADDRESS], [STREET_ADDRESS], [STREET_ADDRESS]"
type input "[STREET_ADDRESS], [STREET_ADDRESS], [STREET_ADDRESS], [STREET_ADDRESS]"
click at [341, 212] on div at bounding box center [339, 208] width 130 height 29
select select "8"
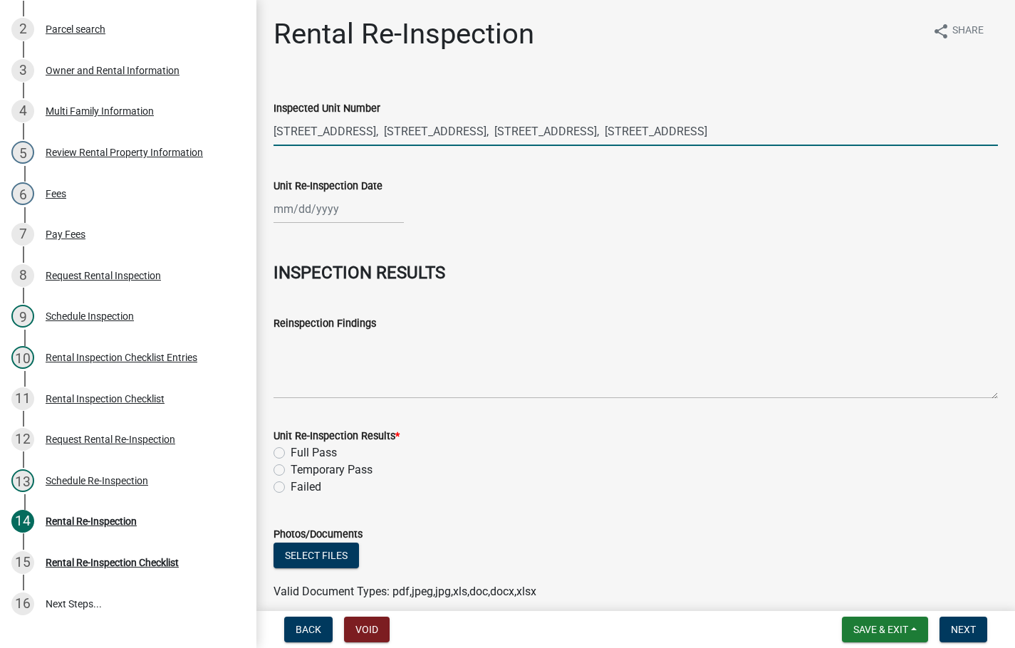
select select "2025"
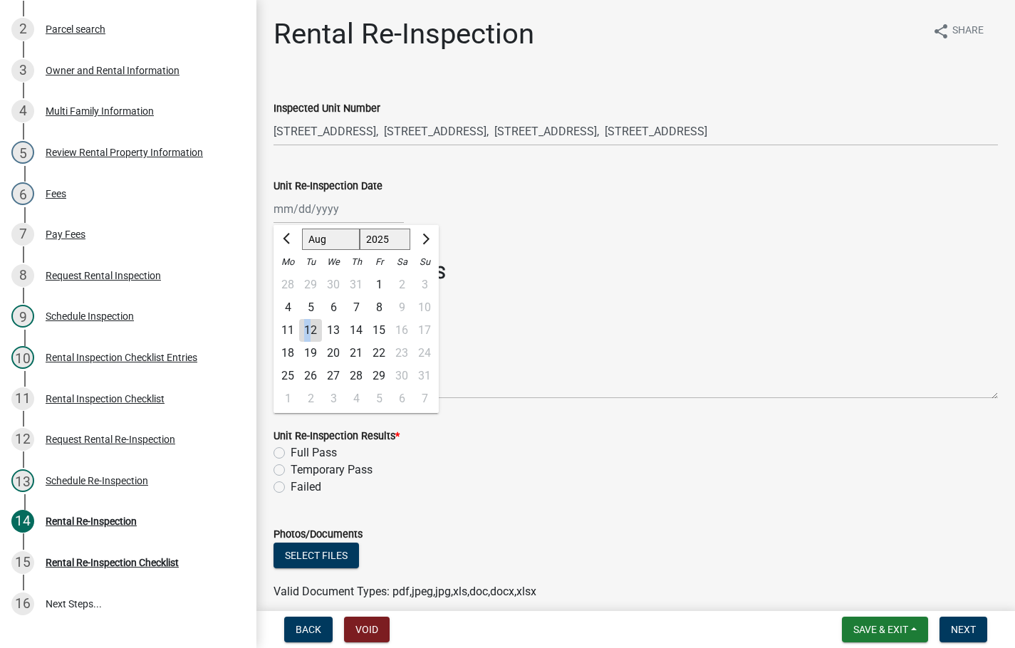
click at [308, 323] on div "12" at bounding box center [310, 330] width 23 height 23
type input "[DATE]"
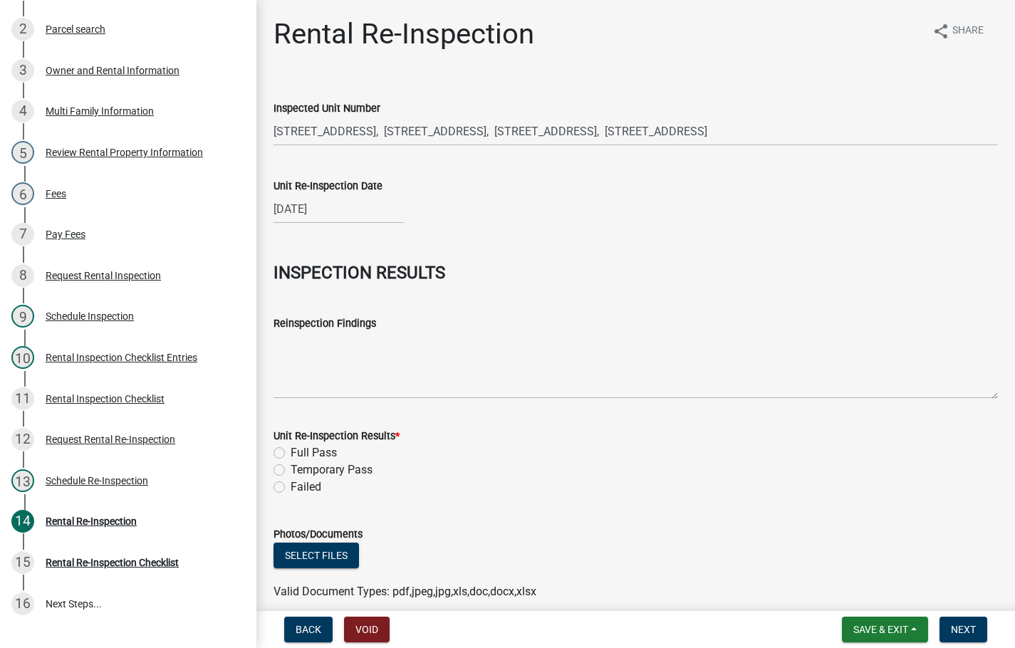
click at [291, 455] on label "Full Pass" at bounding box center [314, 453] width 46 height 17
click at [291, 454] on input "Full Pass" at bounding box center [295, 449] width 9 height 9
radio input "true"
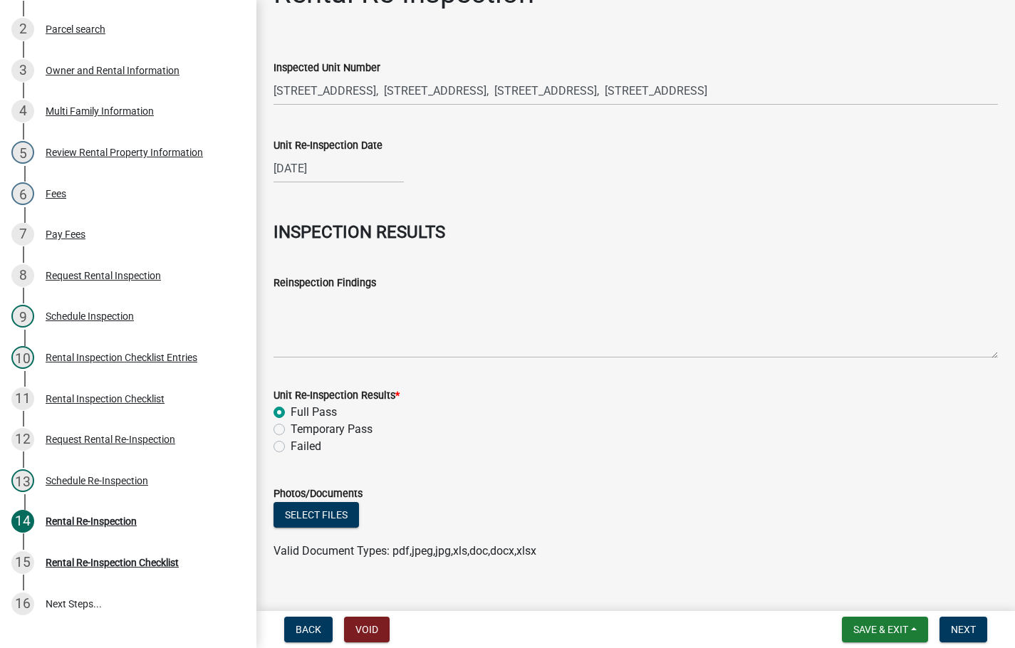
scroll to position [63, 0]
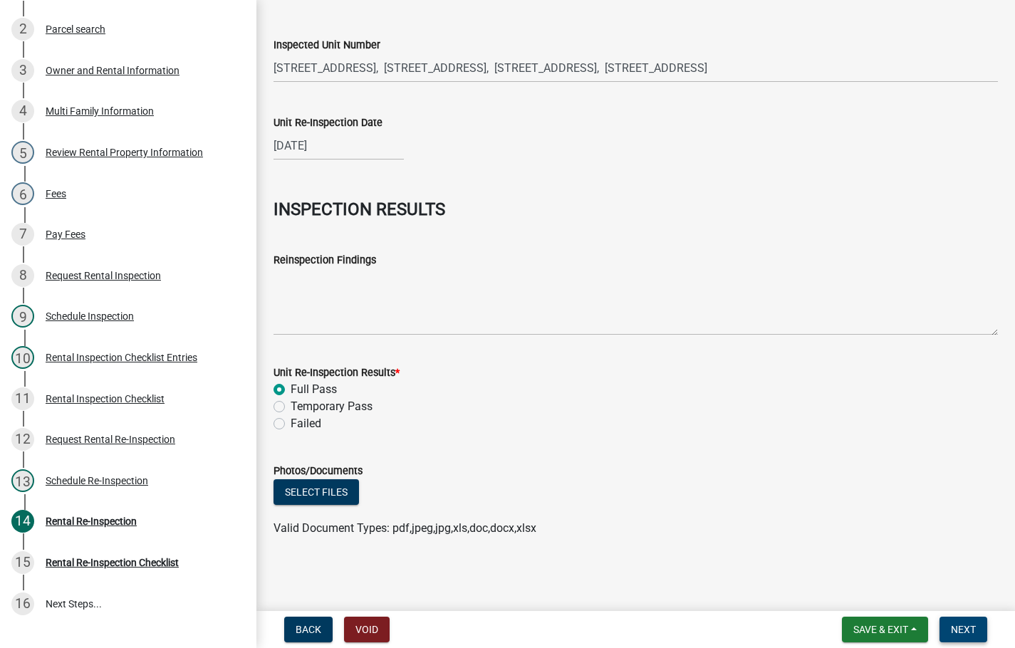
click at [972, 620] on button "Next" at bounding box center [964, 630] width 48 height 26
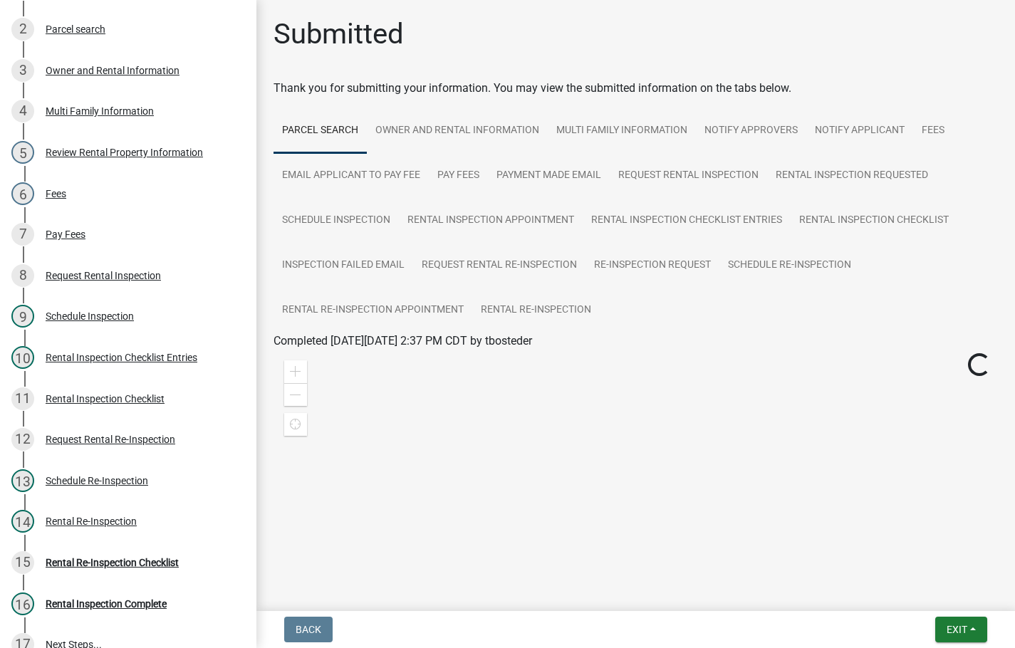
scroll to position [326, 0]
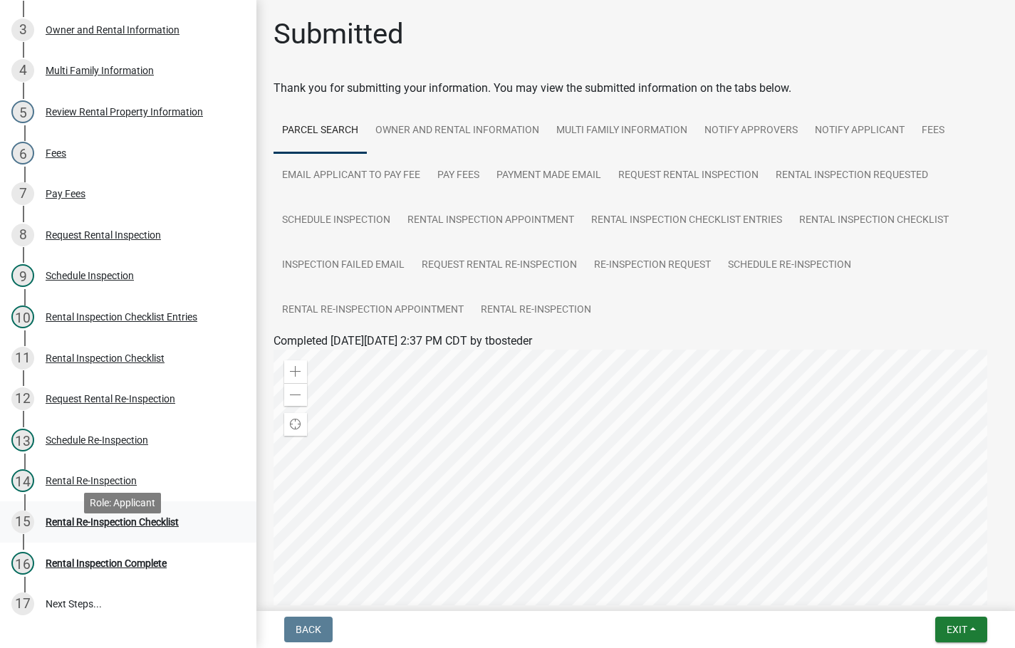
click at [110, 534] on div "15 Rental Re-Inspection Checklist" at bounding box center [122, 522] width 222 height 23
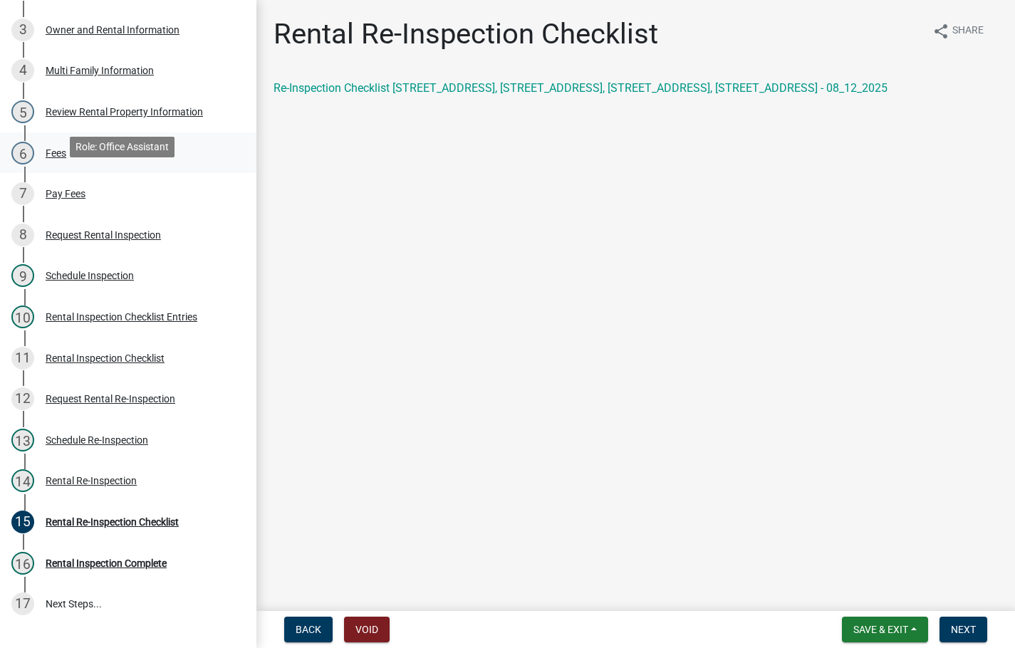
scroll to position [41, 0]
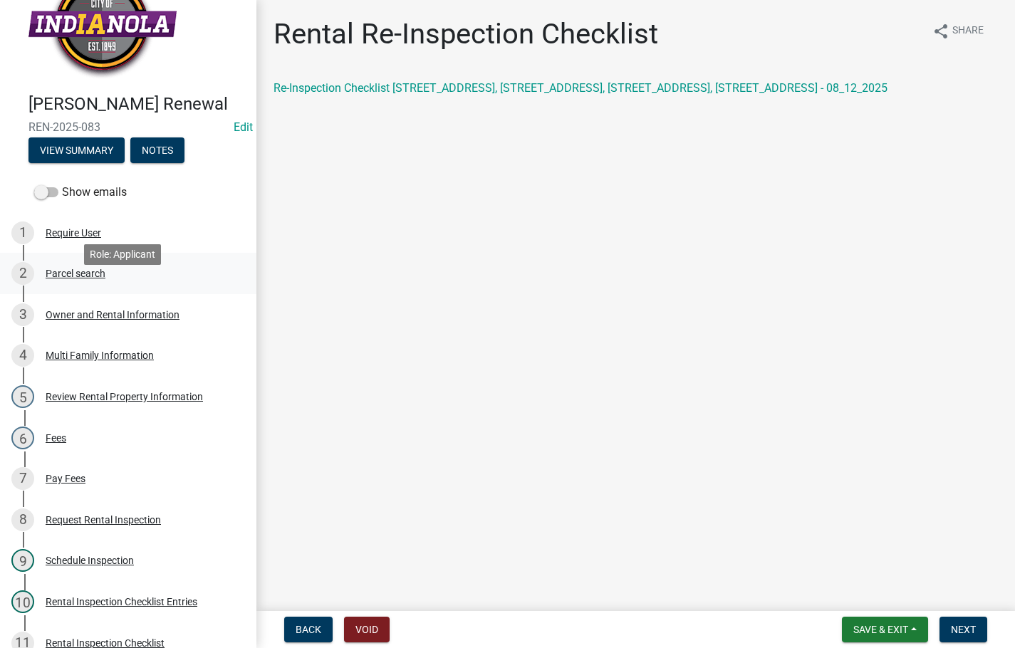
click at [76, 279] on div "Parcel search" at bounding box center [76, 274] width 60 height 10
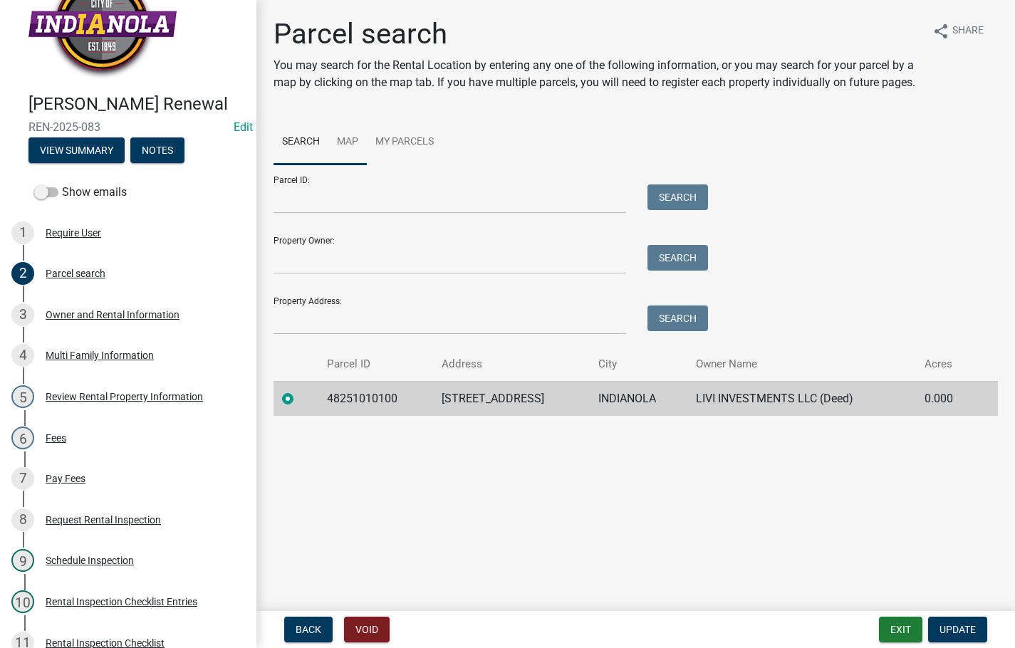
click at [349, 136] on link "Map" at bounding box center [347, 143] width 38 height 46
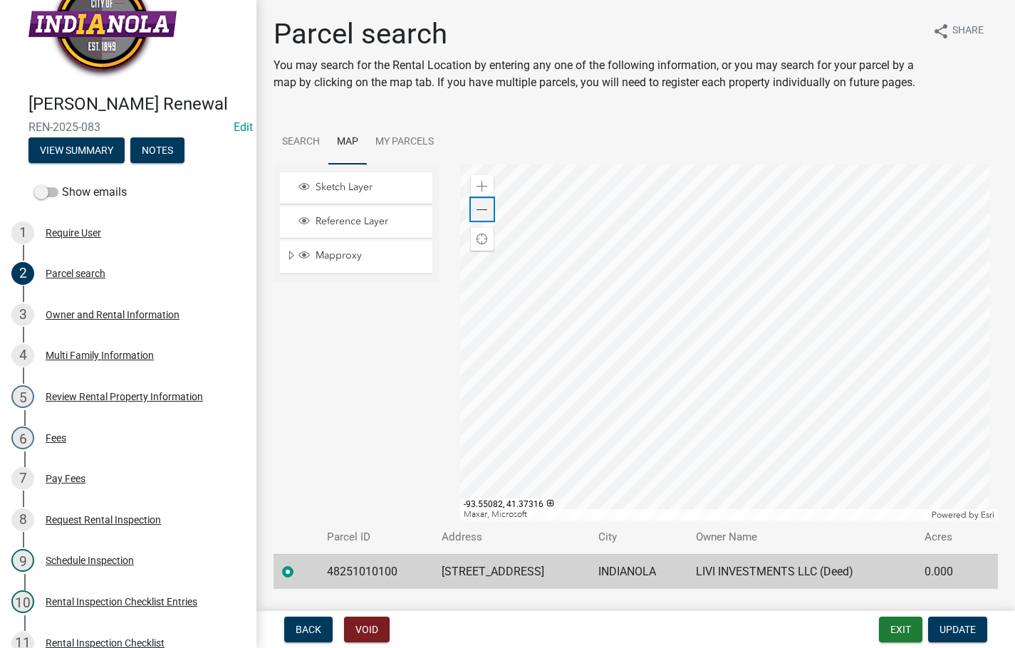
click at [484, 216] on span at bounding box center [482, 209] width 11 height 11
click at [486, 221] on div "Zoom out" at bounding box center [482, 209] width 23 height 23
click at [483, 192] on span at bounding box center [482, 186] width 11 height 11
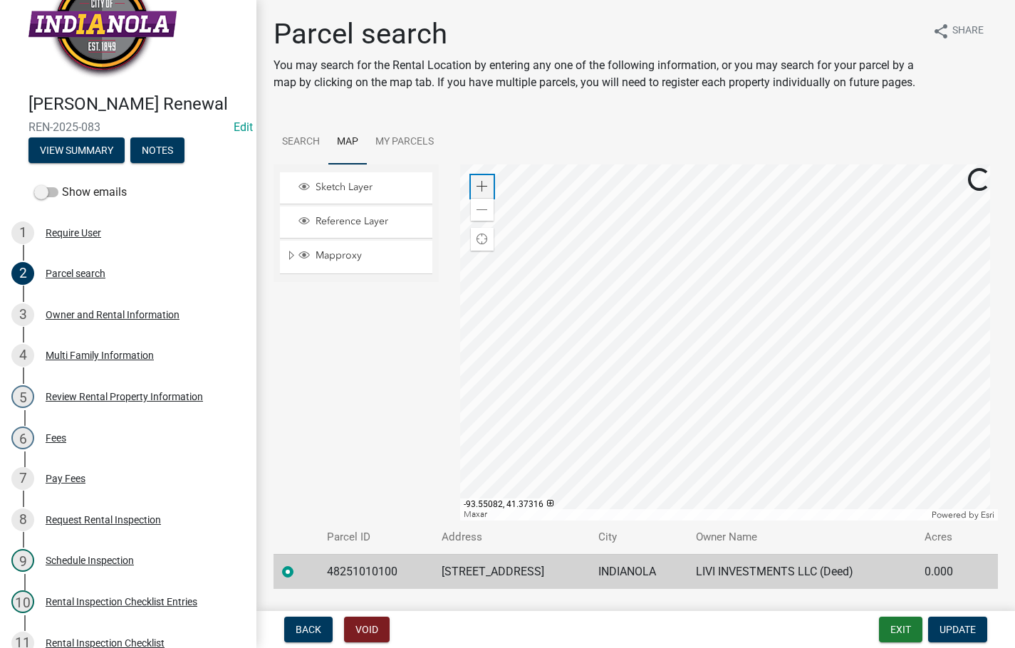
click at [483, 192] on span at bounding box center [482, 186] width 11 height 11
drag, startPoint x: 559, startPoint y: 582, endPoint x: 431, endPoint y: 587, distance: 128.3
click at [433, 587] on td "[STREET_ADDRESS]" at bounding box center [511, 571] width 157 height 35
copy td "[STREET_ADDRESS]"
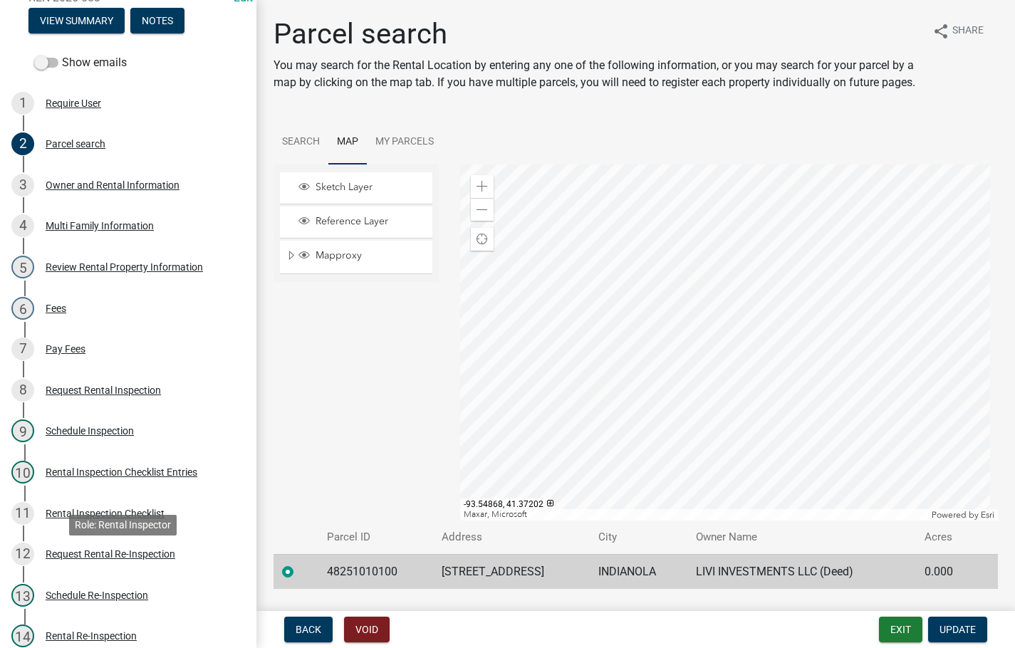
scroll to position [326, 0]
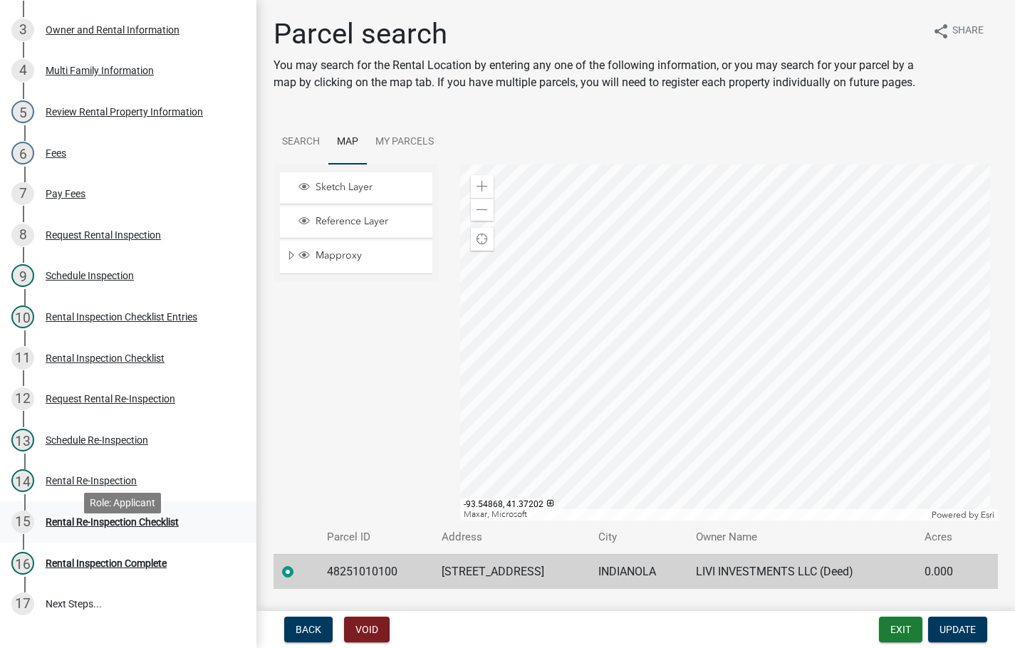
click at [104, 527] on div "Rental Re-Inspection Checklist" at bounding box center [112, 522] width 133 height 10
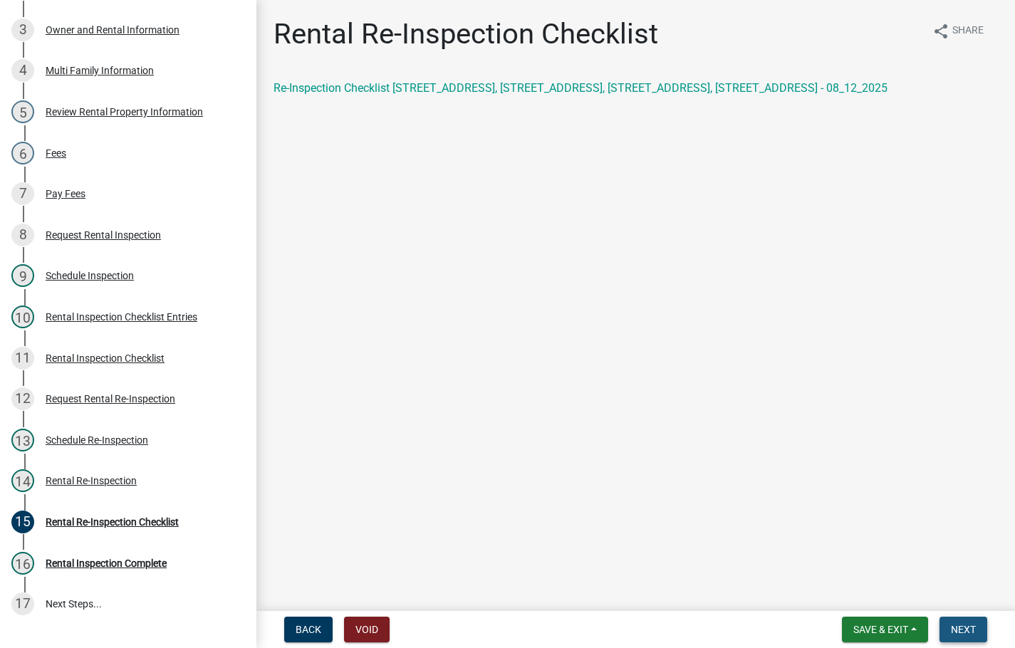
click at [966, 627] on span "Next" at bounding box center [963, 629] width 25 height 11
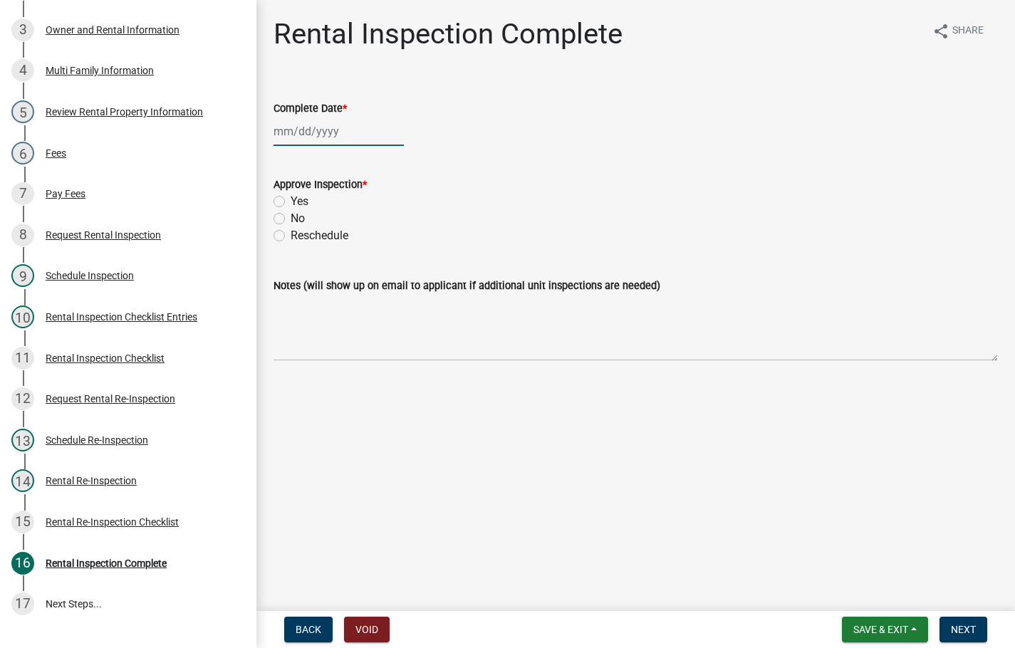
click at [342, 134] on div at bounding box center [339, 131] width 130 height 29
select select "8"
select select "2025"
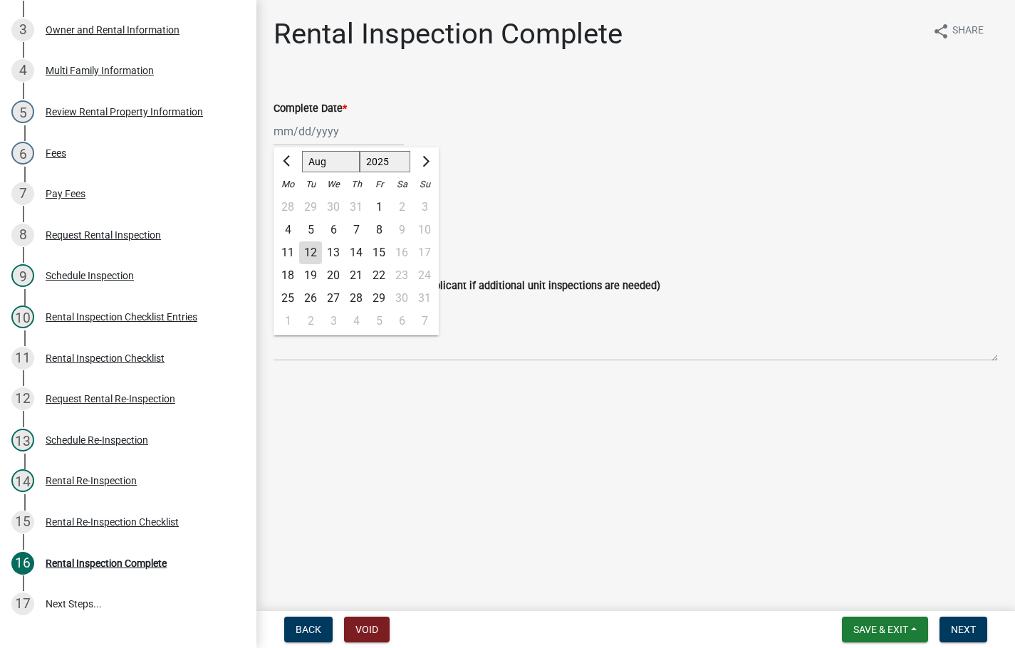
click at [320, 250] on div "12" at bounding box center [310, 252] width 23 height 23
type input "[DATE]"
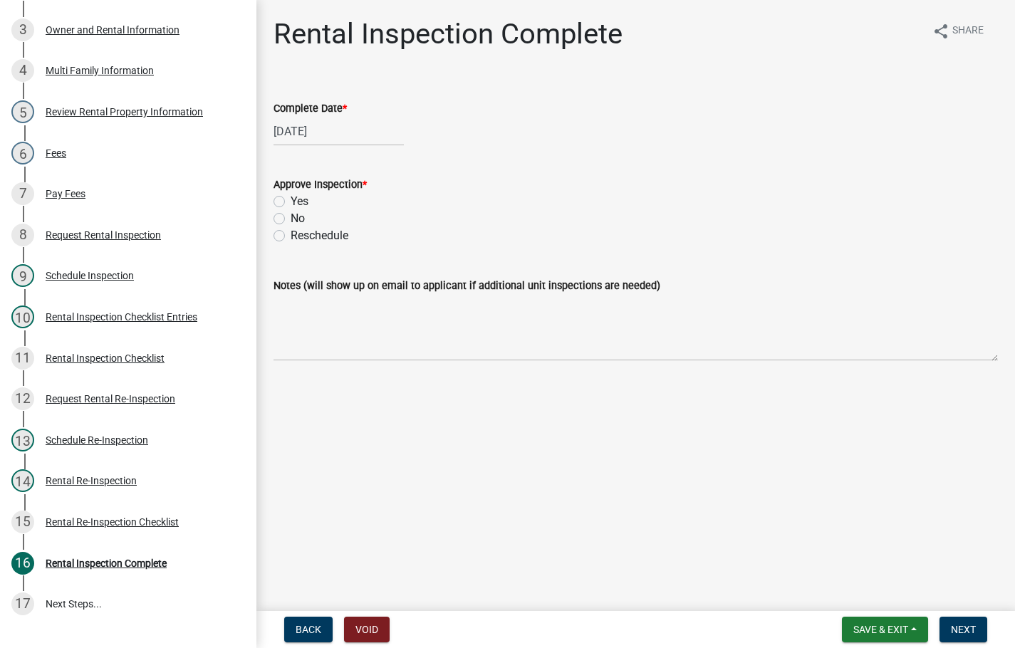
click at [291, 198] on label "Yes" at bounding box center [300, 201] width 18 height 17
click at [291, 198] on input "Yes" at bounding box center [295, 197] width 9 height 9
radio input "true"
click at [980, 627] on button "Next" at bounding box center [964, 630] width 48 height 26
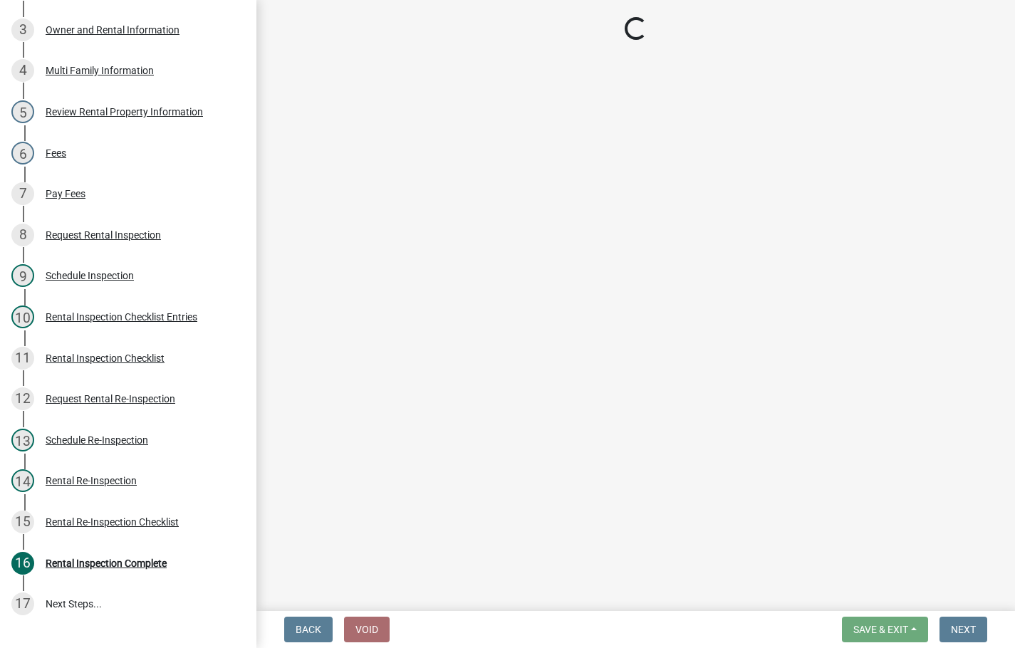
scroll to position [367, 0]
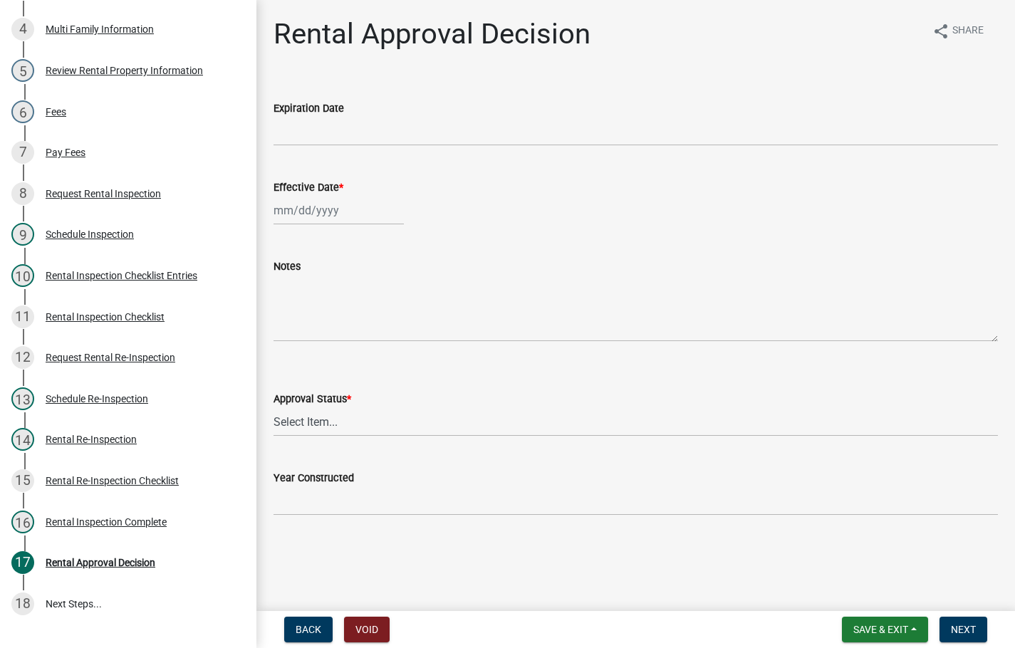
select select "8"
select select "2025"
click at [293, 214] on div "[PERSON_NAME] Feb Mar Apr [PERSON_NAME][DATE] Oct Nov [DATE] 1526 1527 1528 152…" at bounding box center [339, 210] width 130 height 29
click at [312, 327] on div "12" at bounding box center [310, 332] width 23 height 23
type input "[DATE]"
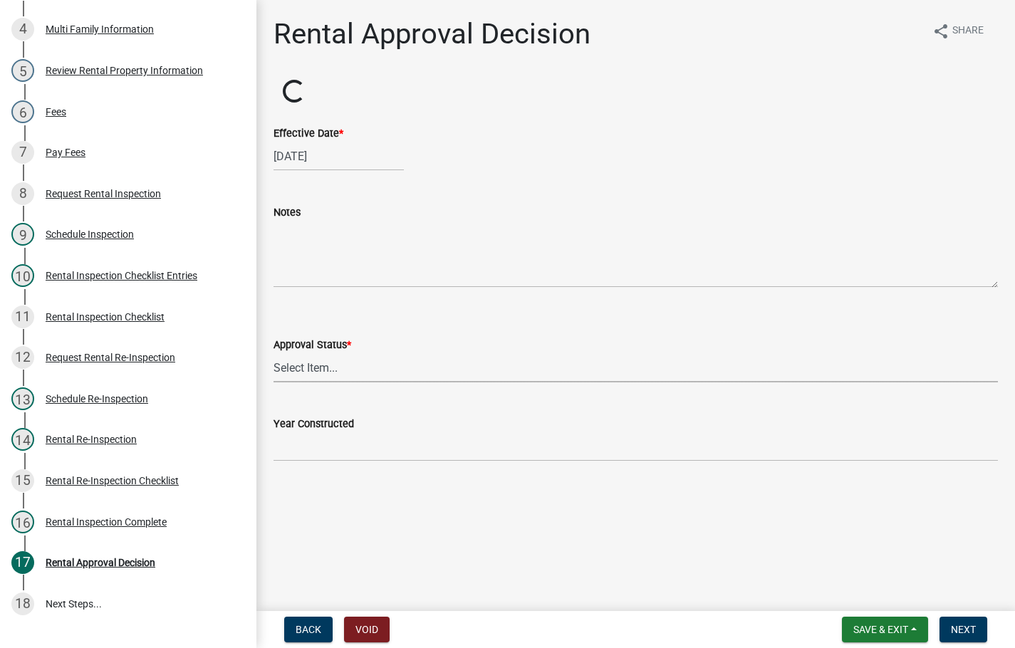
click at [305, 373] on select "Select Item... Approved Denied" at bounding box center [636, 367] width 724 height 29
click at [329, 383] on select "Select Item... Approved Denied" at bounding box center [636, 367] width 724 height 29
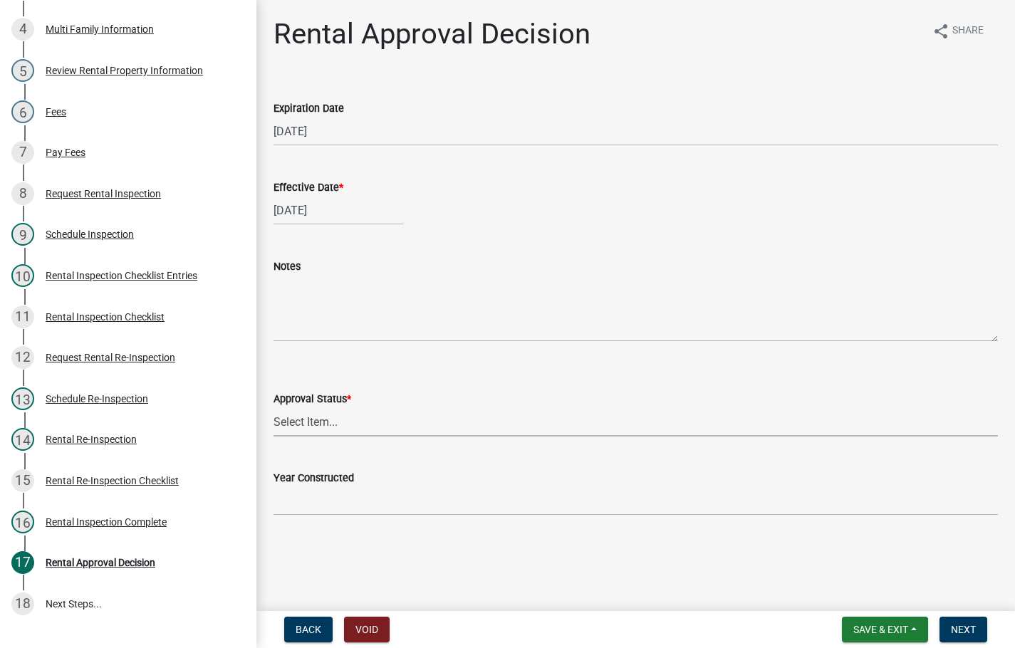
click at [490, 423] on select "Select Item... Approved Denied" at bounding box center [636, 421] width 724 height 29
click at [274, 407] on select "Select Item... Approved Denied" at bounding box center [636, 421] width 724 height 29
select select "4b86b809-39dd-4c68-9f3d-fdb3e7050482"
click at [960, 625] on span "Next" at bounding box center [963, 629] width 25 height 11
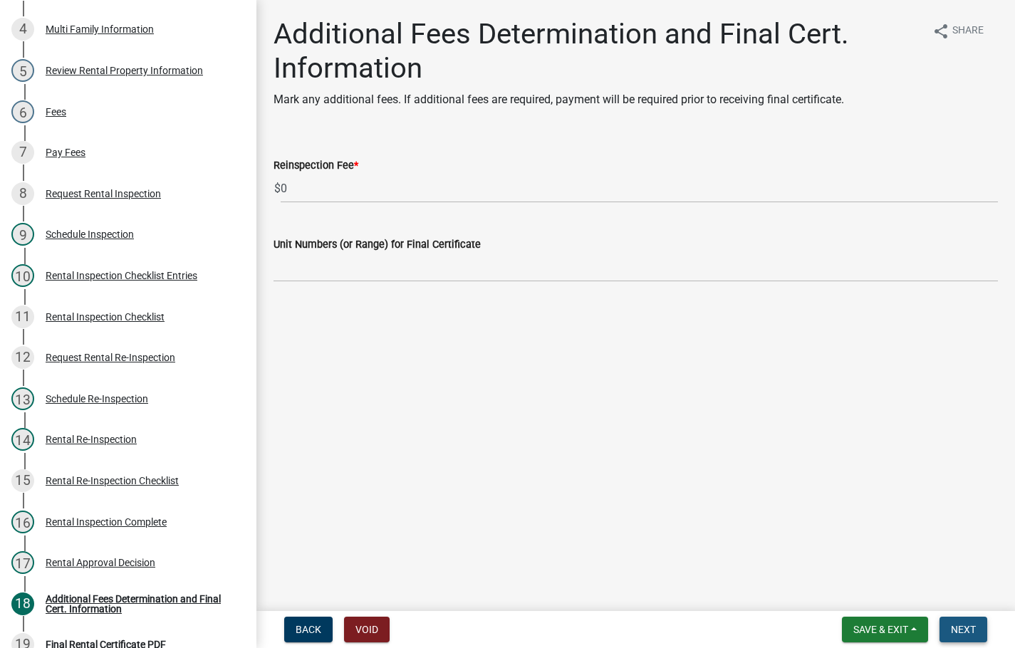
click at [972, 618] on button "Next" at bounding box center [964, 630] width 48 height 26
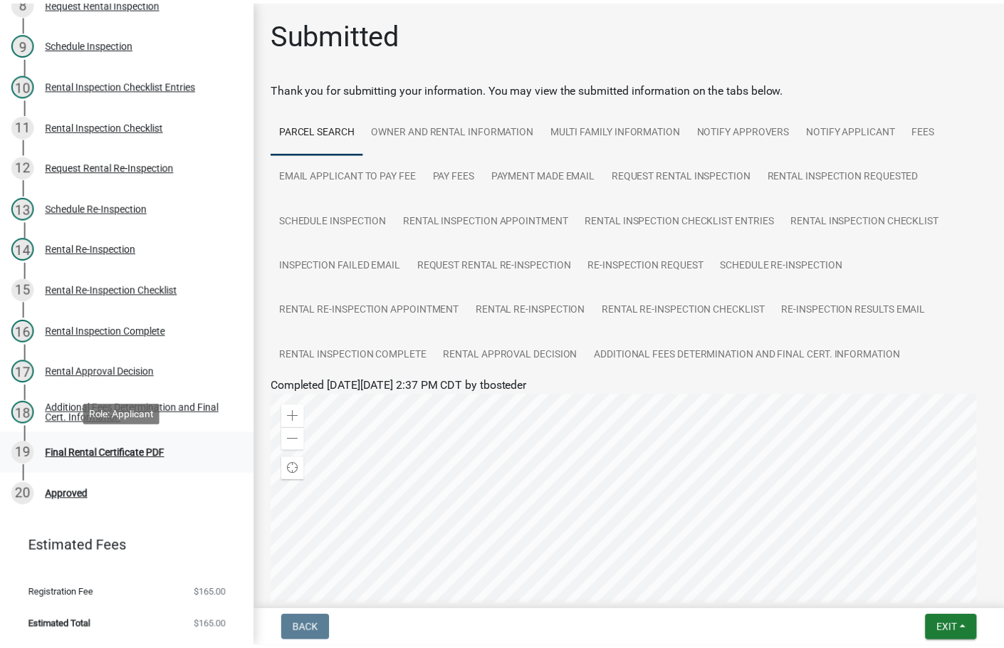
scroll to position [578, 0]
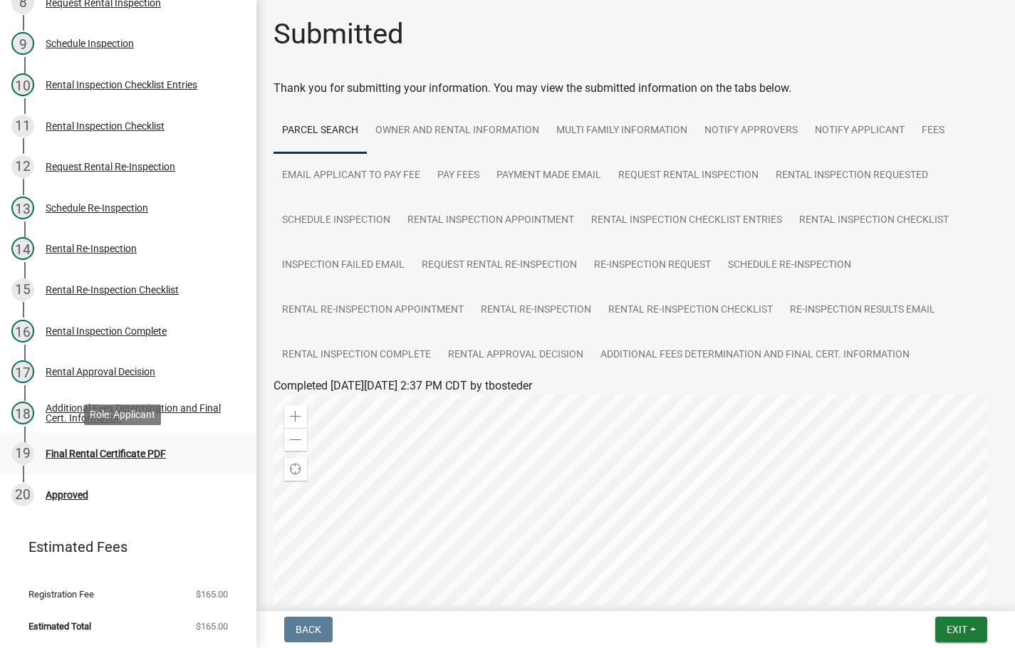
click at [137, 455] on div "Final Rental Certificate PDF" at bounding box center [106, 454] width 120 height 10
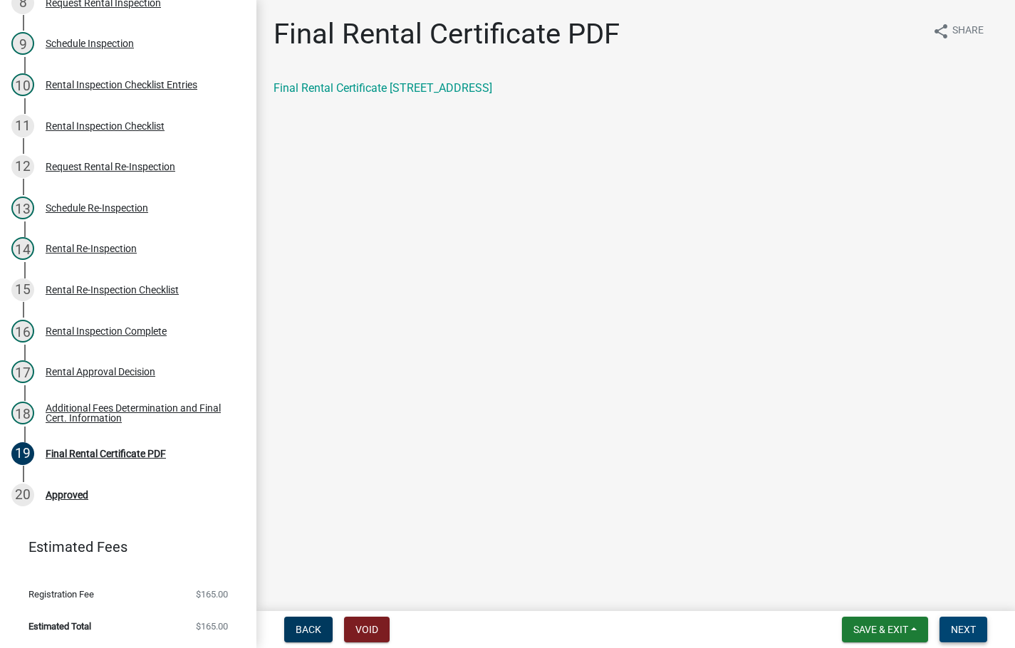
click at [972, 626] on span "Next" at bounding box center [963, 629] width 25 height 11
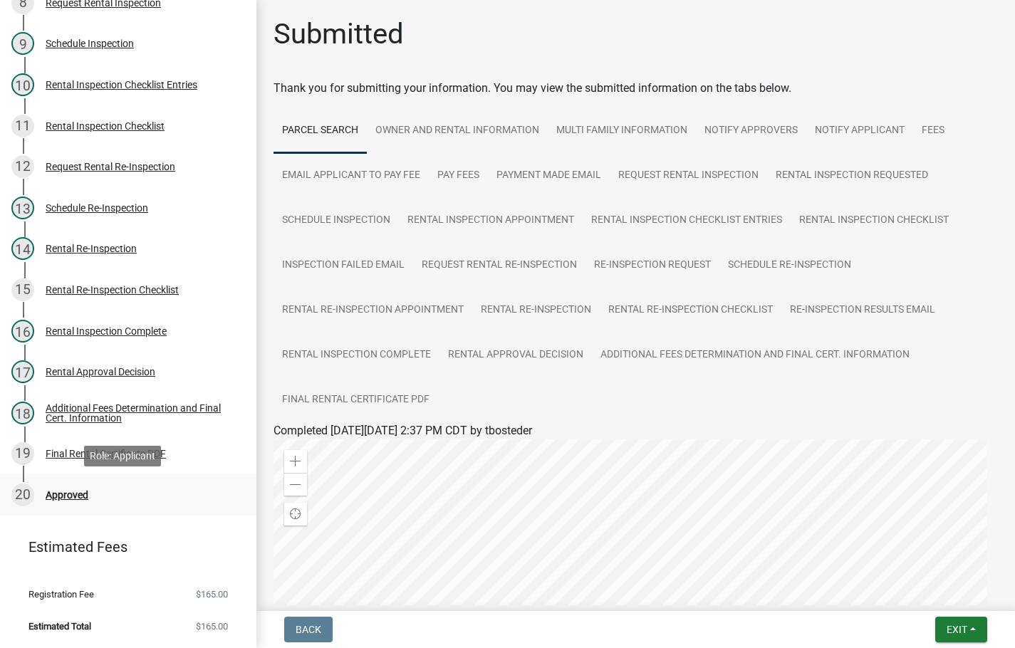
click at [77, 490] on div "Approved" at bounding box center [67, 495] width 43 height 10
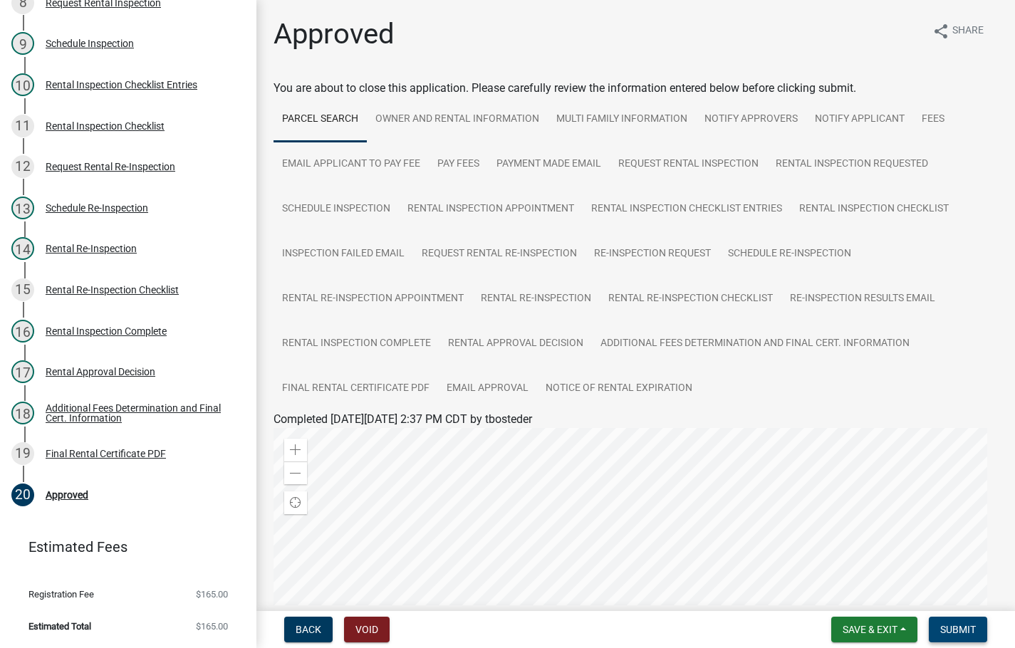
click at [979, 629] on button "Submit" at bounding box center [958, 630] width 58 height 26
